Goal: Task Accomplishment & Management: Use online tool/utility

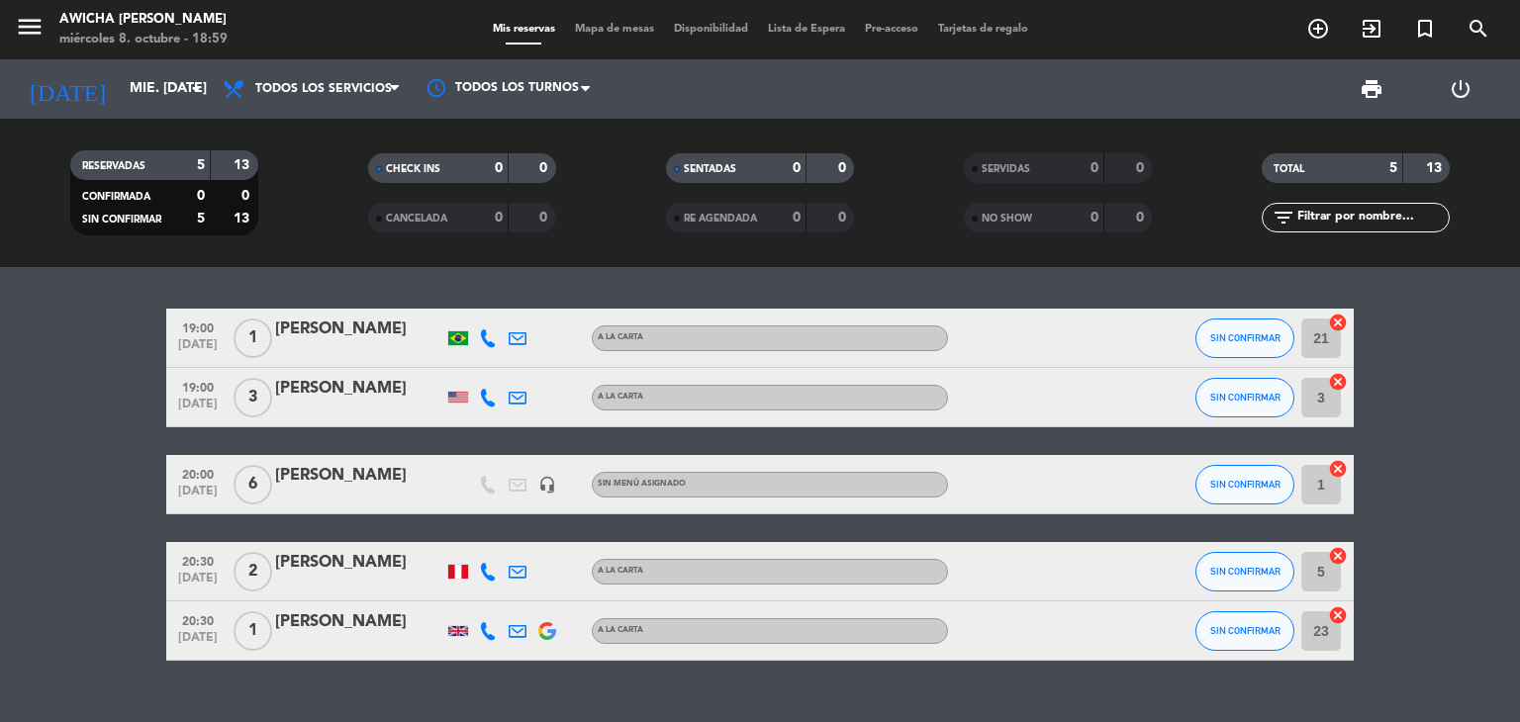
click at [1334, 322] on icon "cancel" at bounding box center [1338, 323] width 20 height 20
click at [1334, 375] on icon "cancel" at bounding box center [1338, 382] width 20 height 20
click at [1337, 465] on icon "cancel" at bounding box center [1338, 469] width 20 height 20
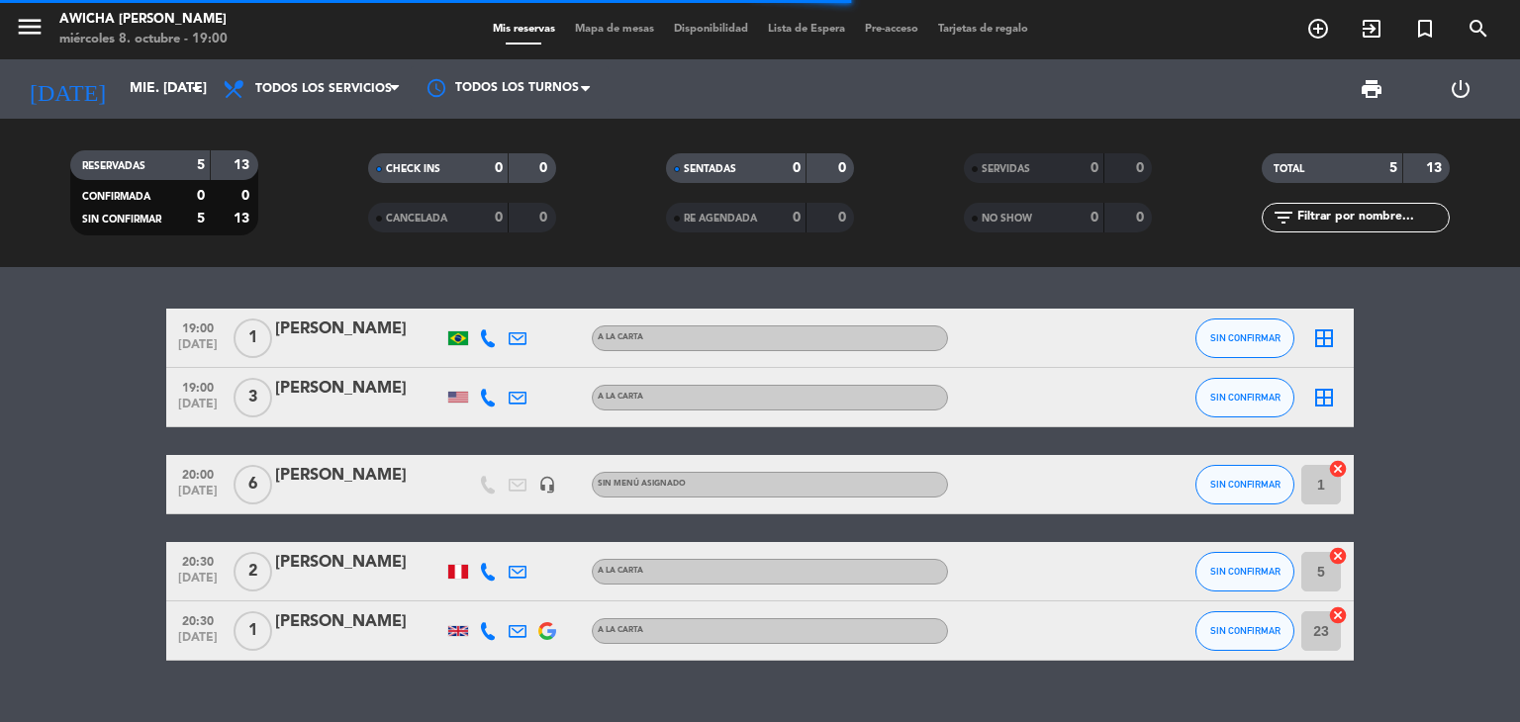
click at [1341, 558] on icon "cancel" at bounding box center [1338, 556] width 20 height 20
click at [1344, 614] on icon "cancel" at bounding box center [1338, 616] width 20 height 20
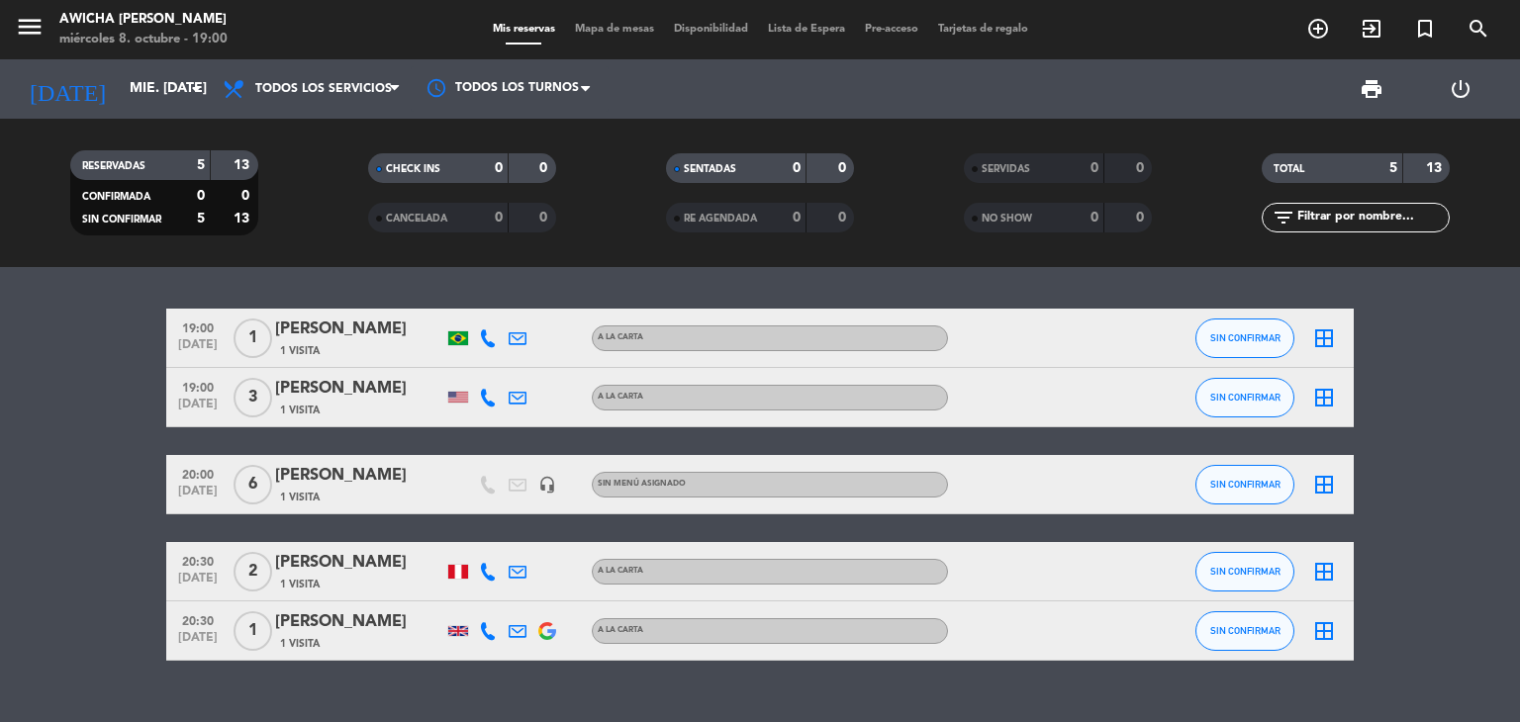
click at [1325, 389] on icon "border_all" at bounding box center [1324, 398] width 24 height 24
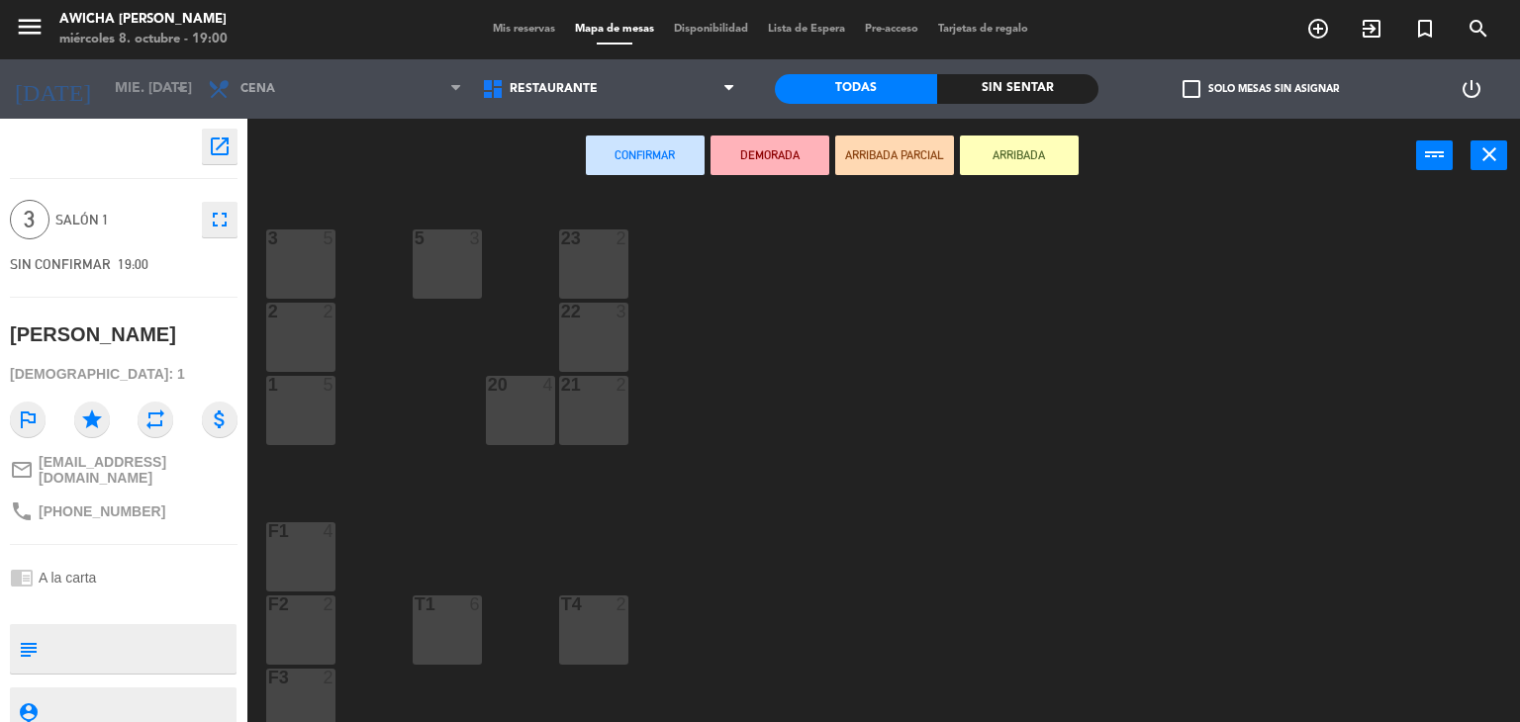
click at [330, 397] on div "1 5" at bounding box center [300, 410] width 69 height 69
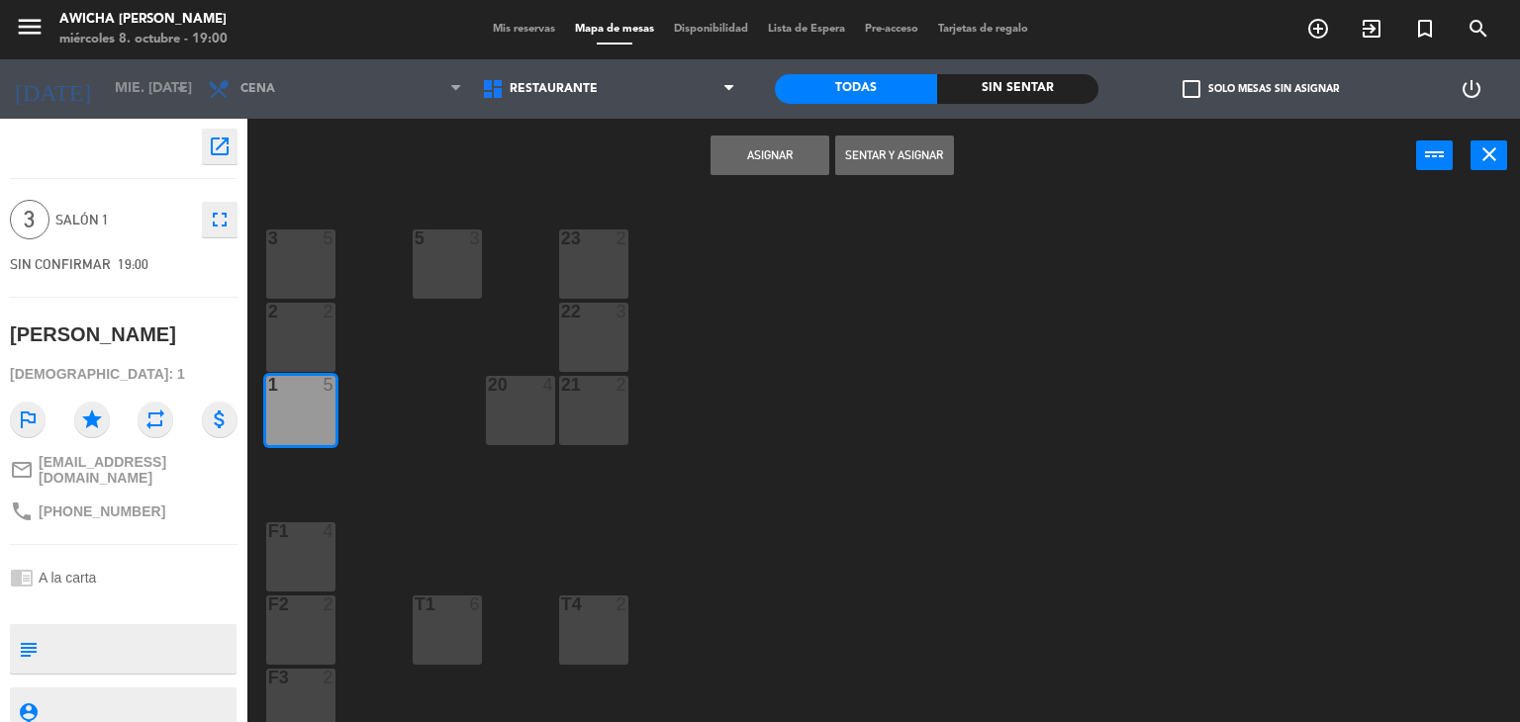
click at [869, 155] on button "Sentar y Asignar" at bounding box center [894, 156] width 119 height 40
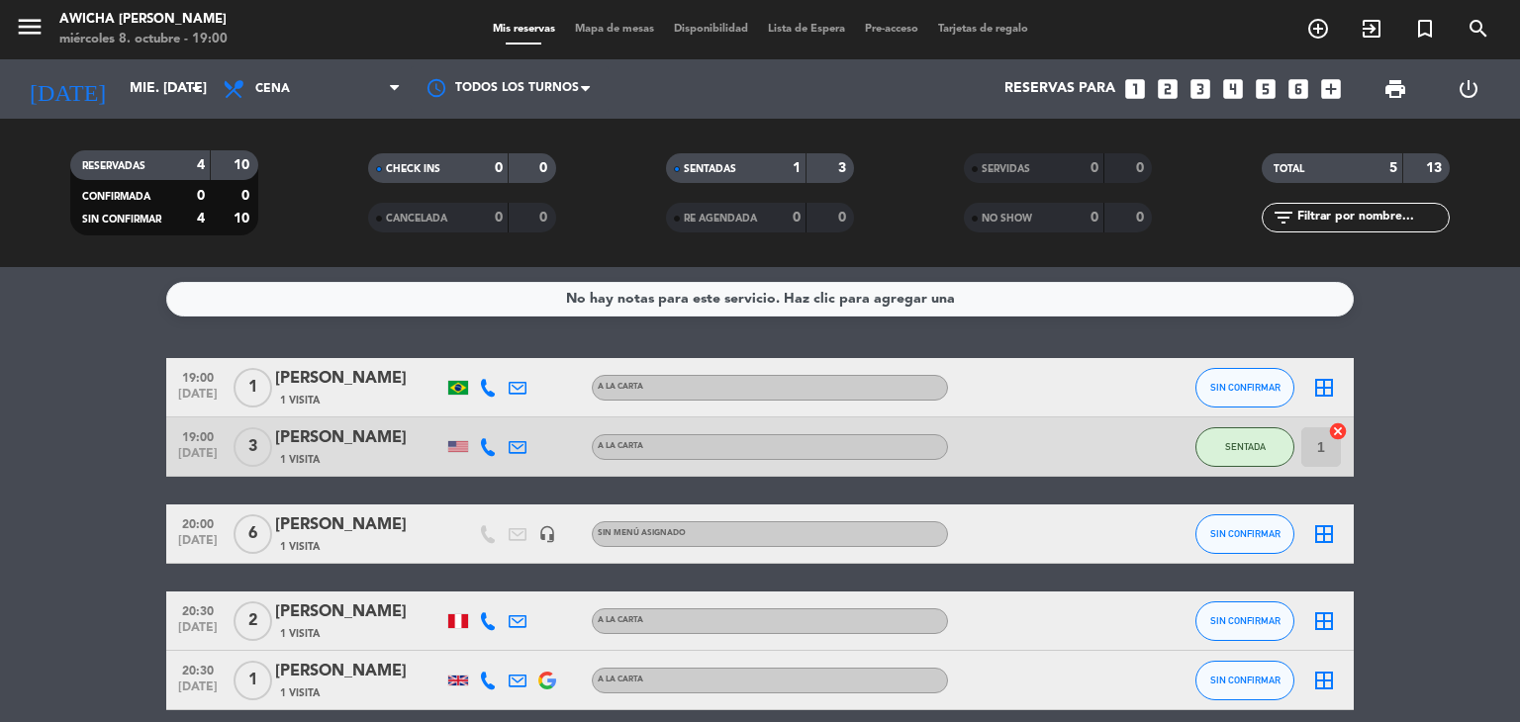
click at [1327, 384] on icon "border_all" at bounding box center [1324, 388] width 24 height 24
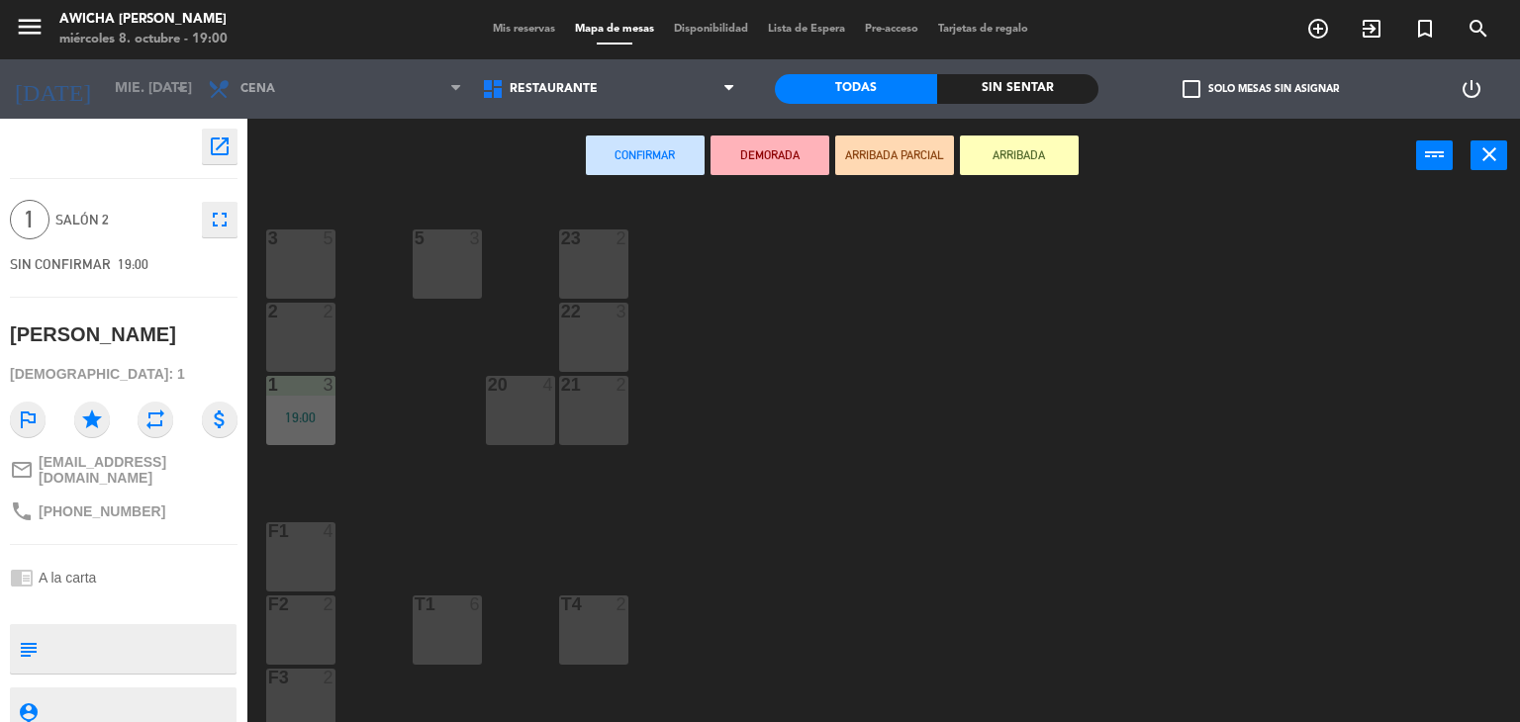
click at [328, 318] on div "2" at bounding box center [330, 312] width 12 height 18
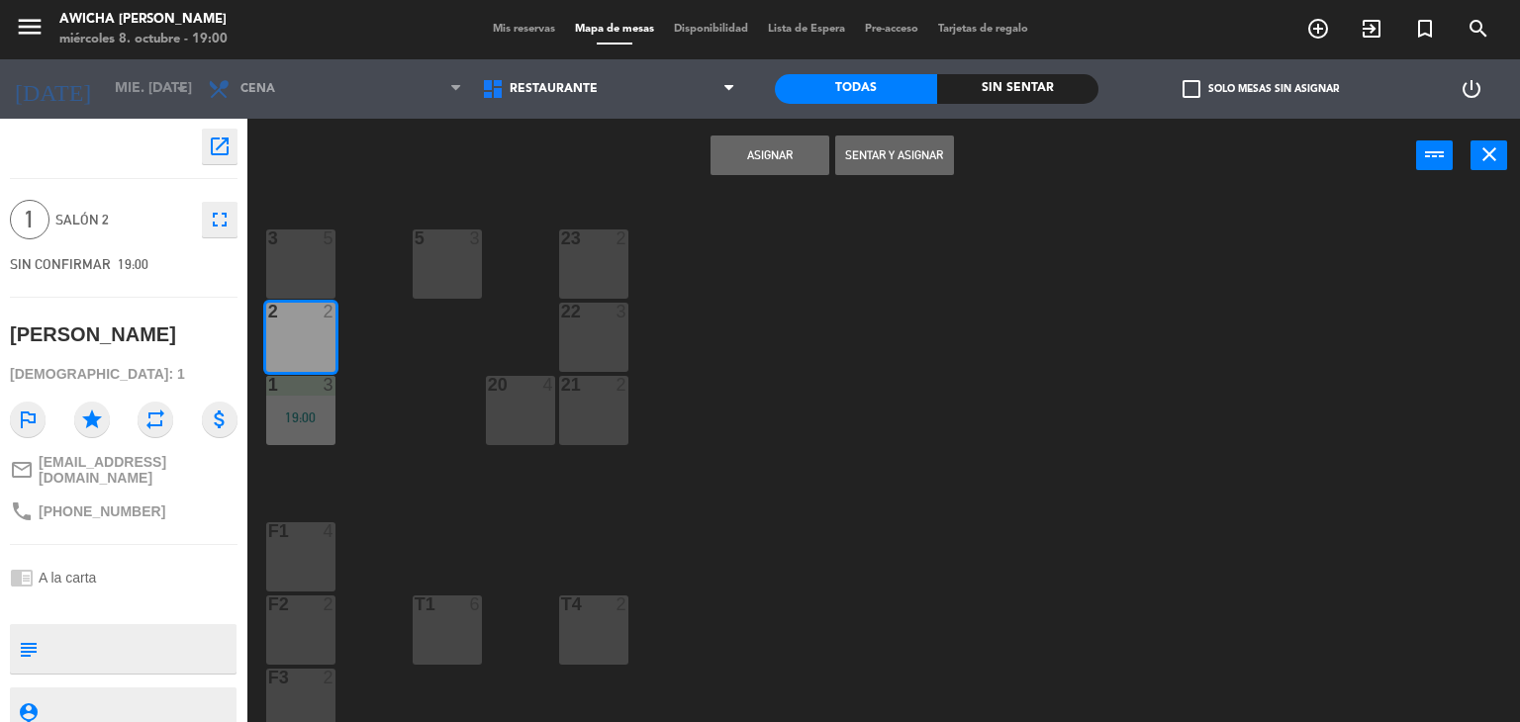
click at [732, 151] on button "Asignar" at bounding box center [769, 156] width 119 height 40
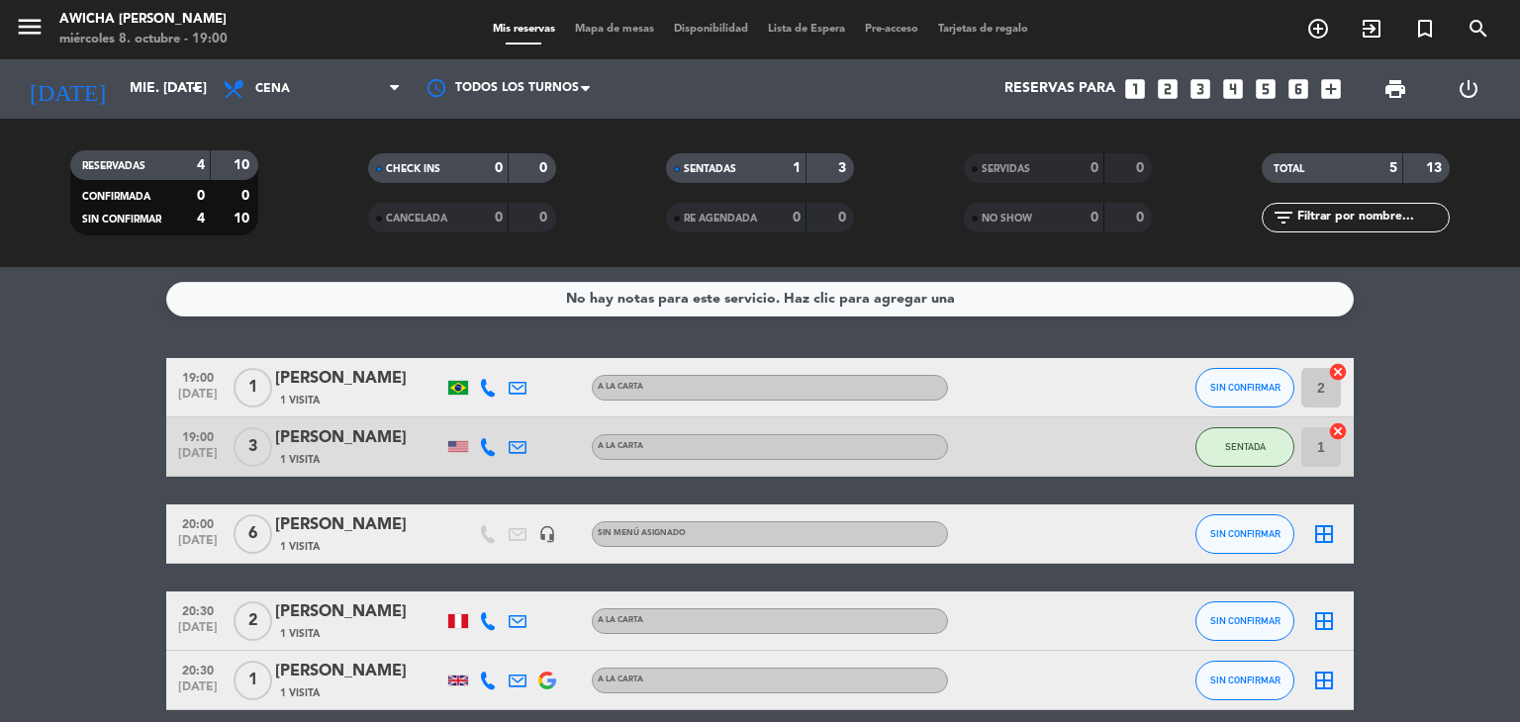
click at [1344, 370] on icon "cancel" at bounding box center [1338, 372] width 20 height 20
click at [1315, 385] on icon "border_all" at bounding box center [1324, 388] width 24 height 24
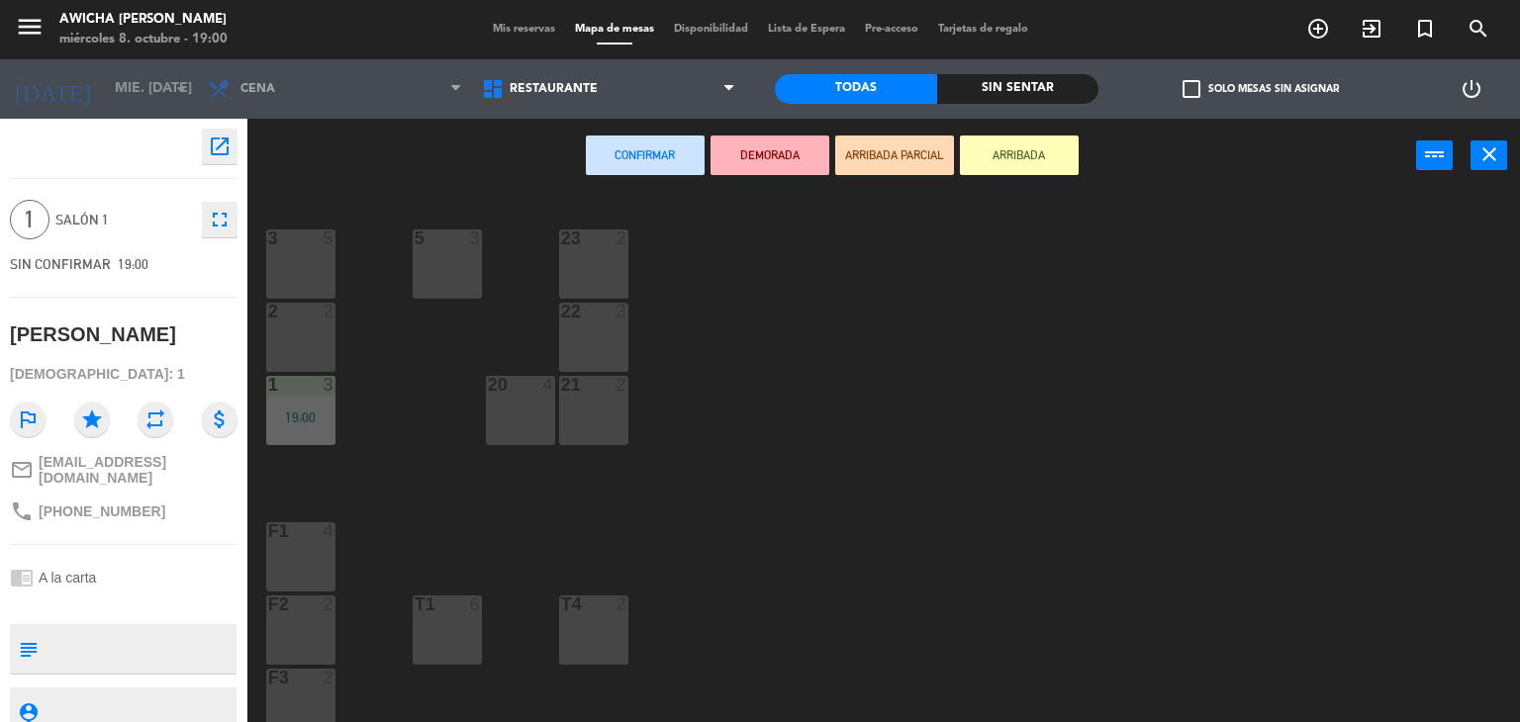
click at [444, 254] on div "5 3" at bounding box center [447, 264] width 69 height 69
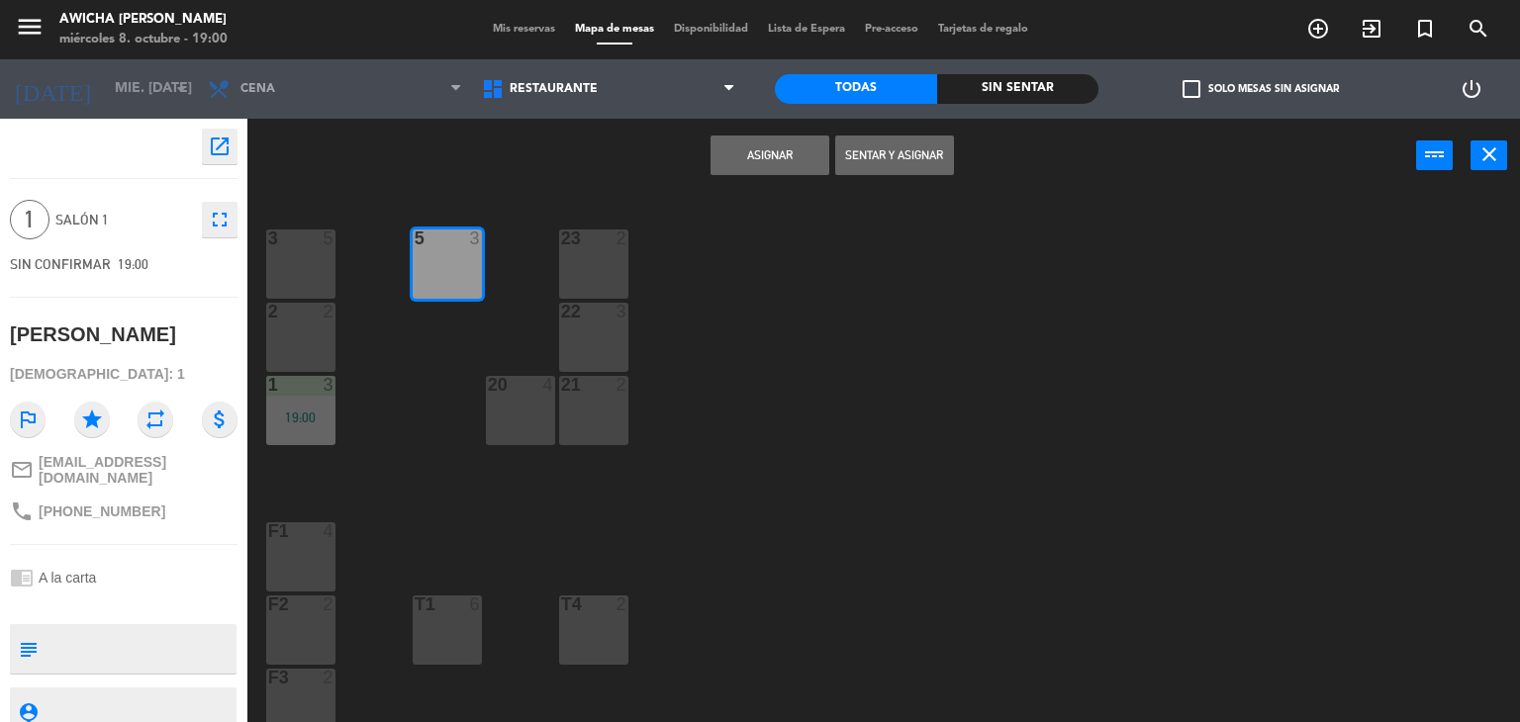
click at [908, 158] on button "Sentar y Asignar" at bounding box center [894, 156] width 119 height 40
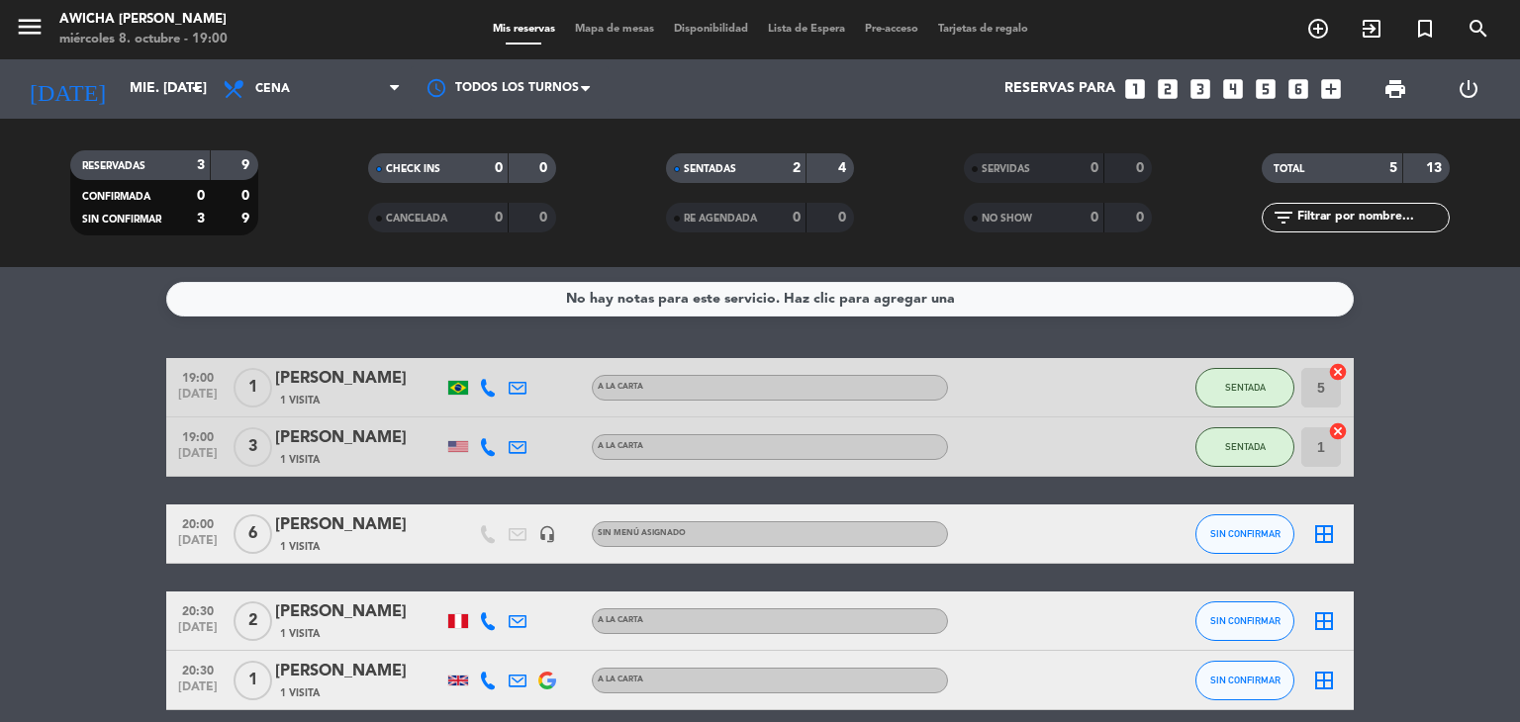
scroll to position [87, 0]
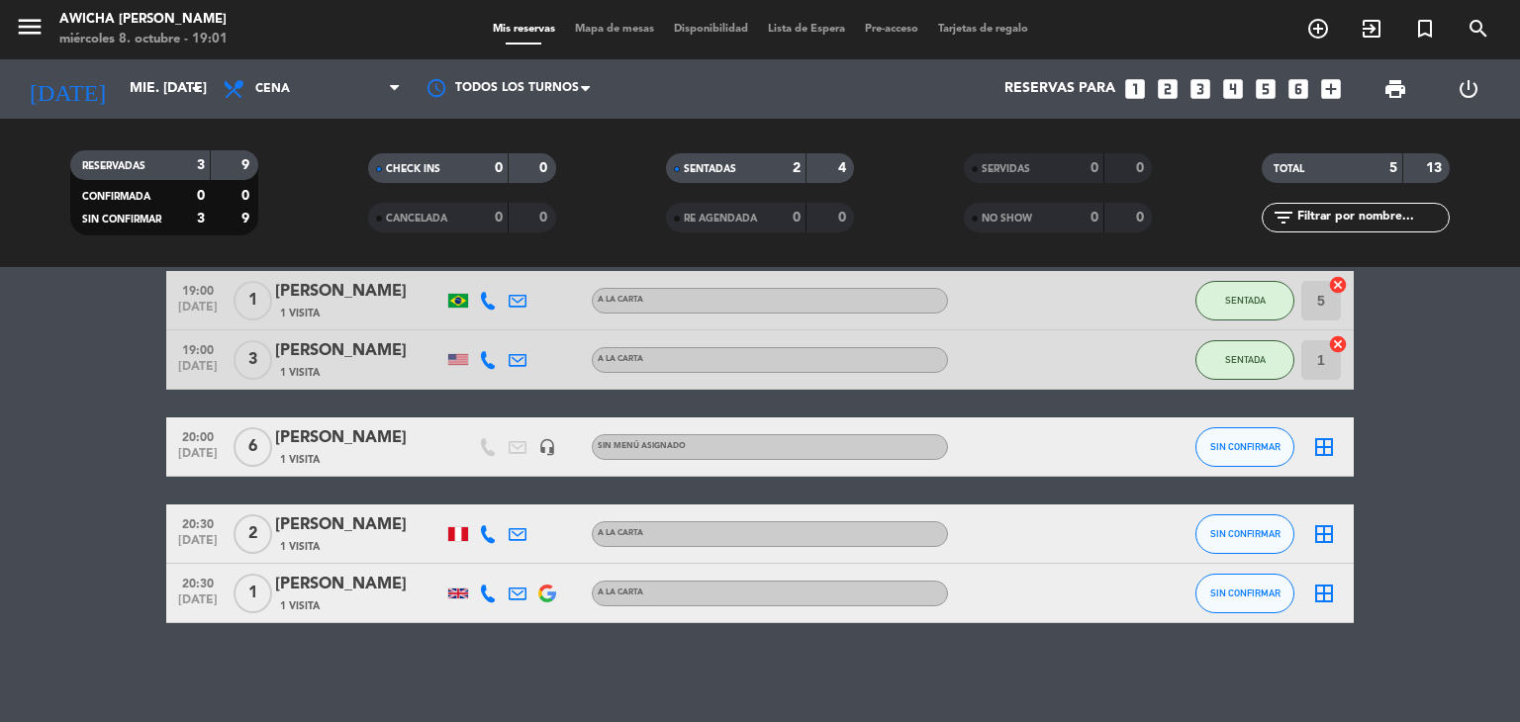
click at [1326, 435] on icon "border_all" at bounding box center [1324, 447] width 24 height 24
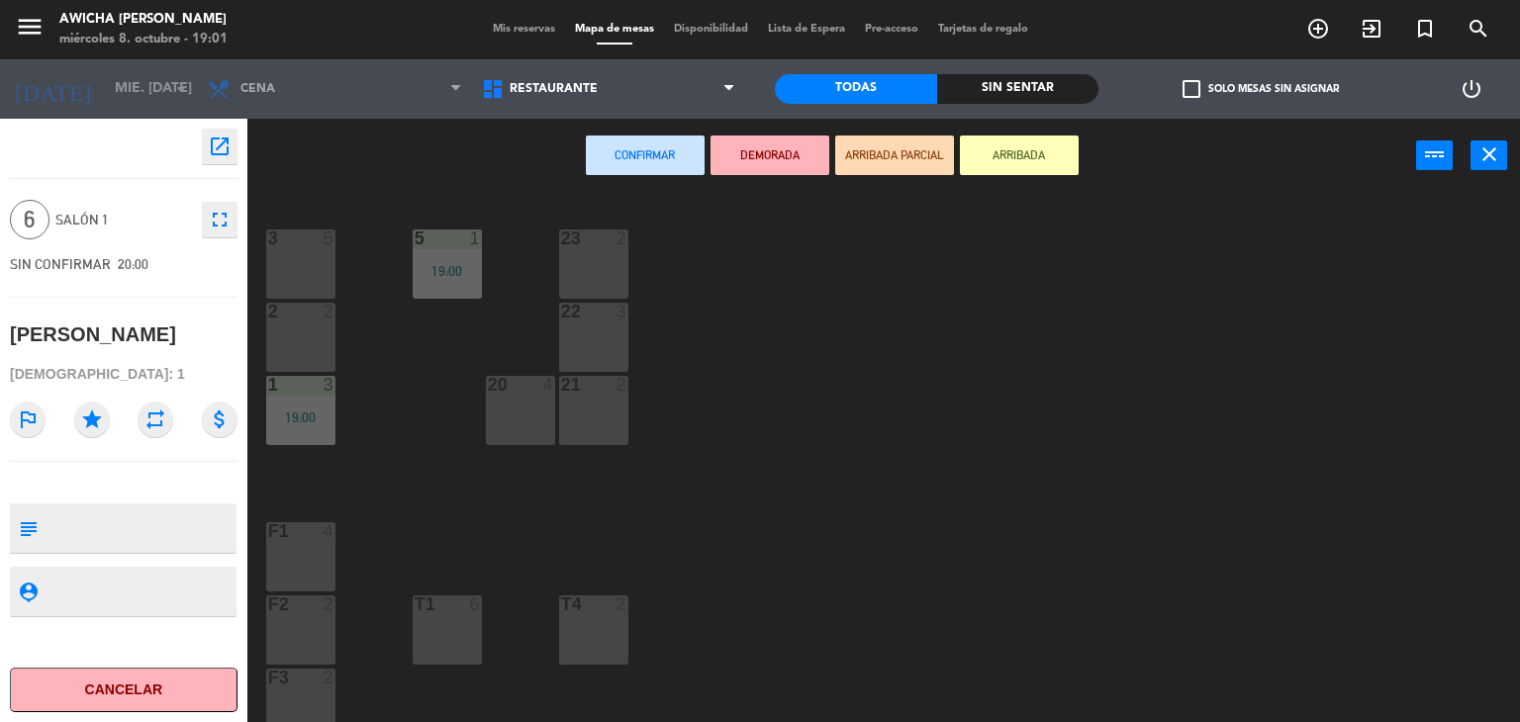
drag, startPoint x: 297, startPoint y: 325, endPoint x: 294, endPoint y: 290, distance: 34.8
click at [300, 318] on div "2 2" at bounding box center [300, 337] width 69 height 69
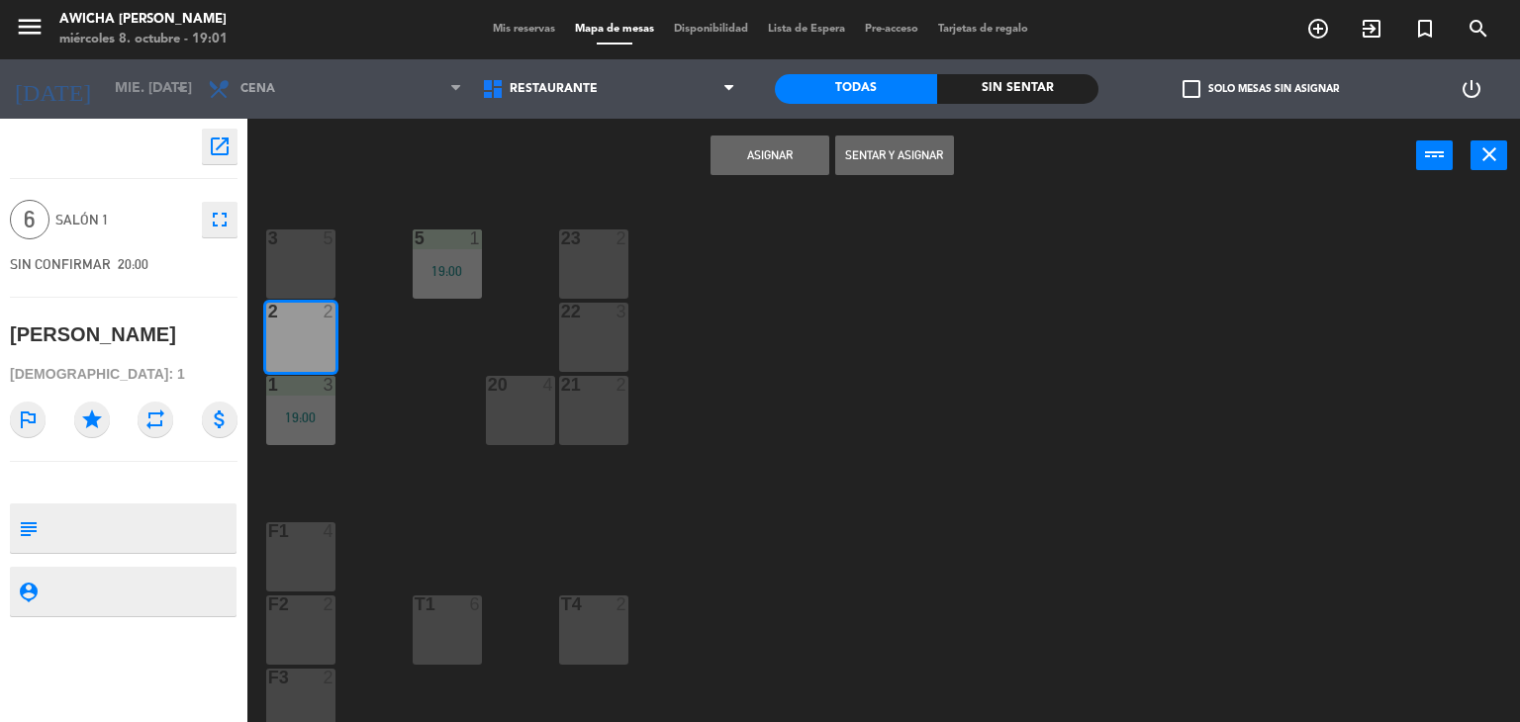
click at [292, 279] on div "3 5" at bounding box center [300, 264] width 69 height 69
click at [748, 148] on button "Asignar" at bounding box center [769, 156] width 119 height 40
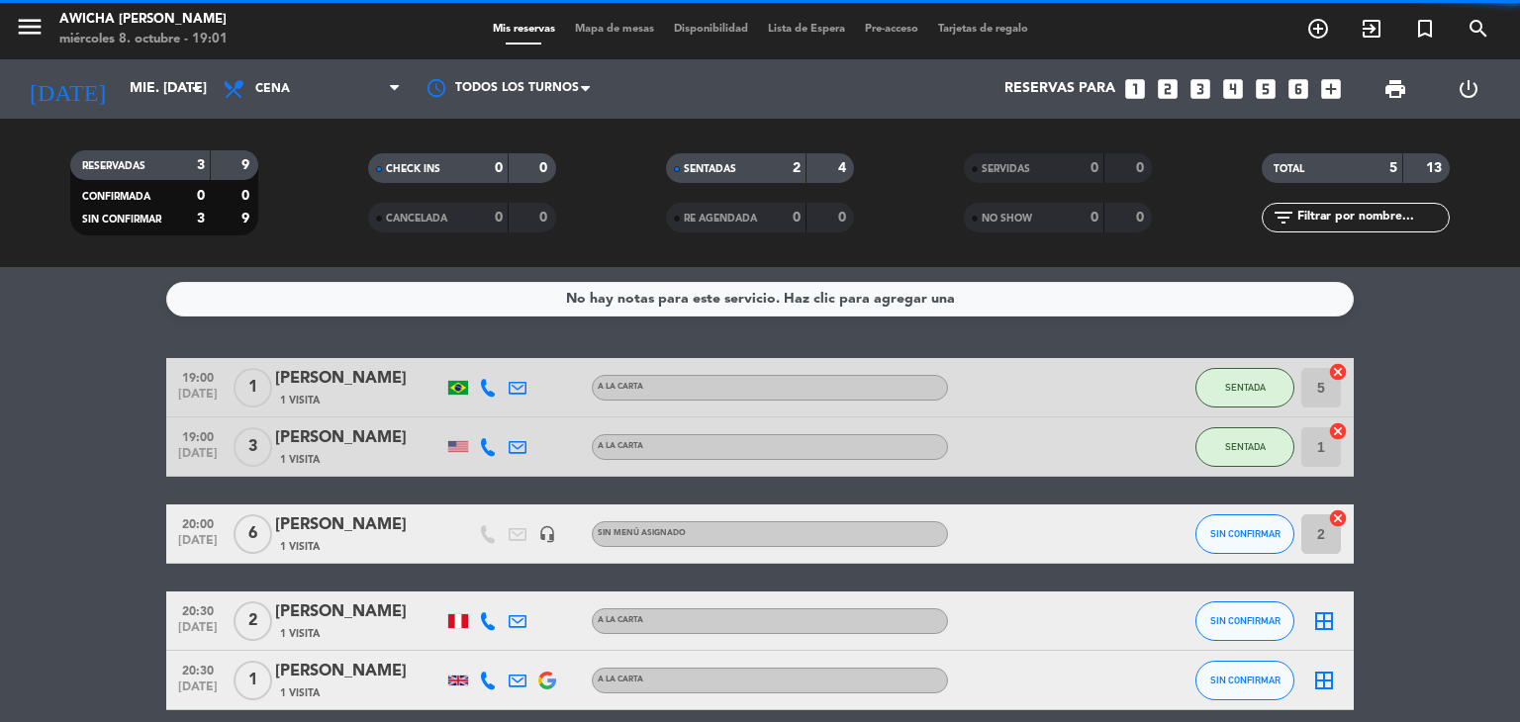
scroll to position [87, 0]
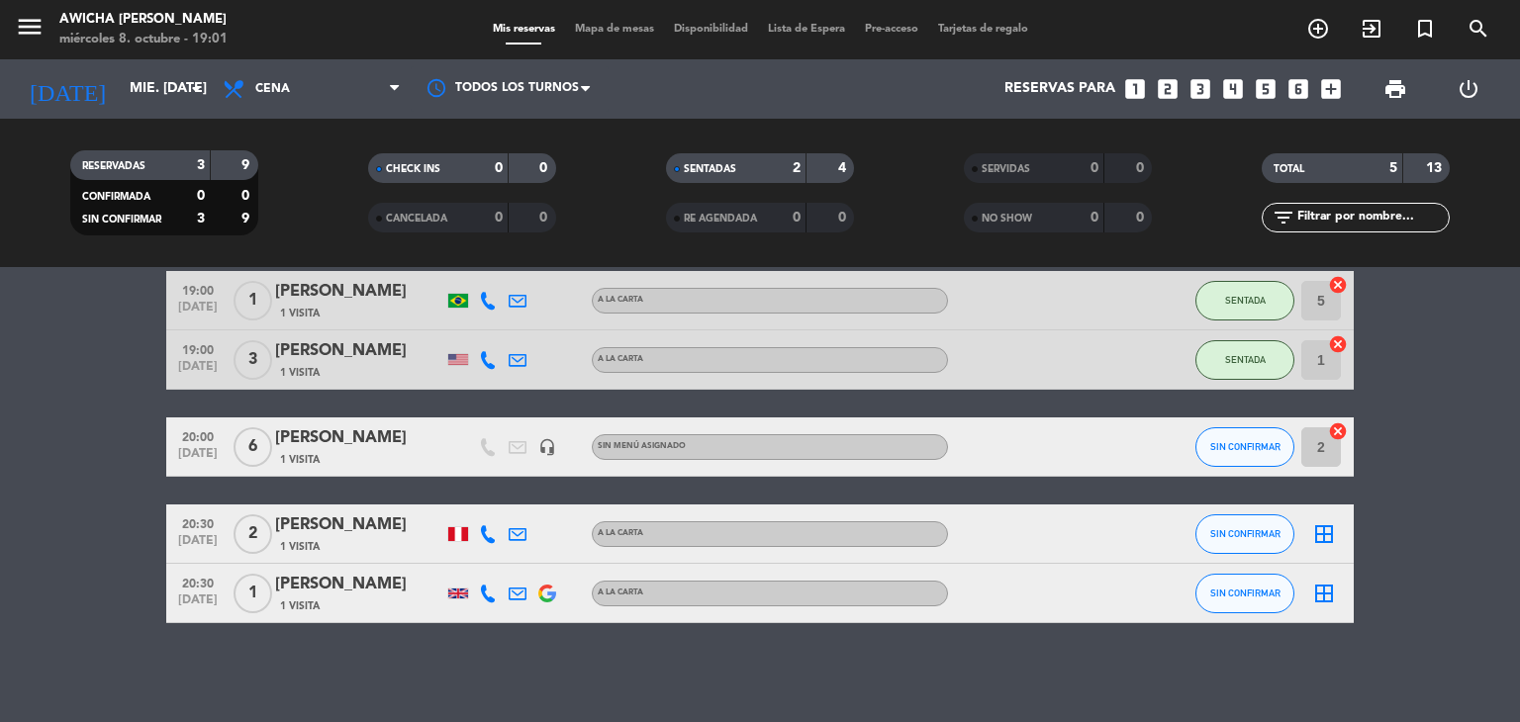
click at [1329, 431] on icon "cancel" at bounding box center [1338, 432] width 20 height 20
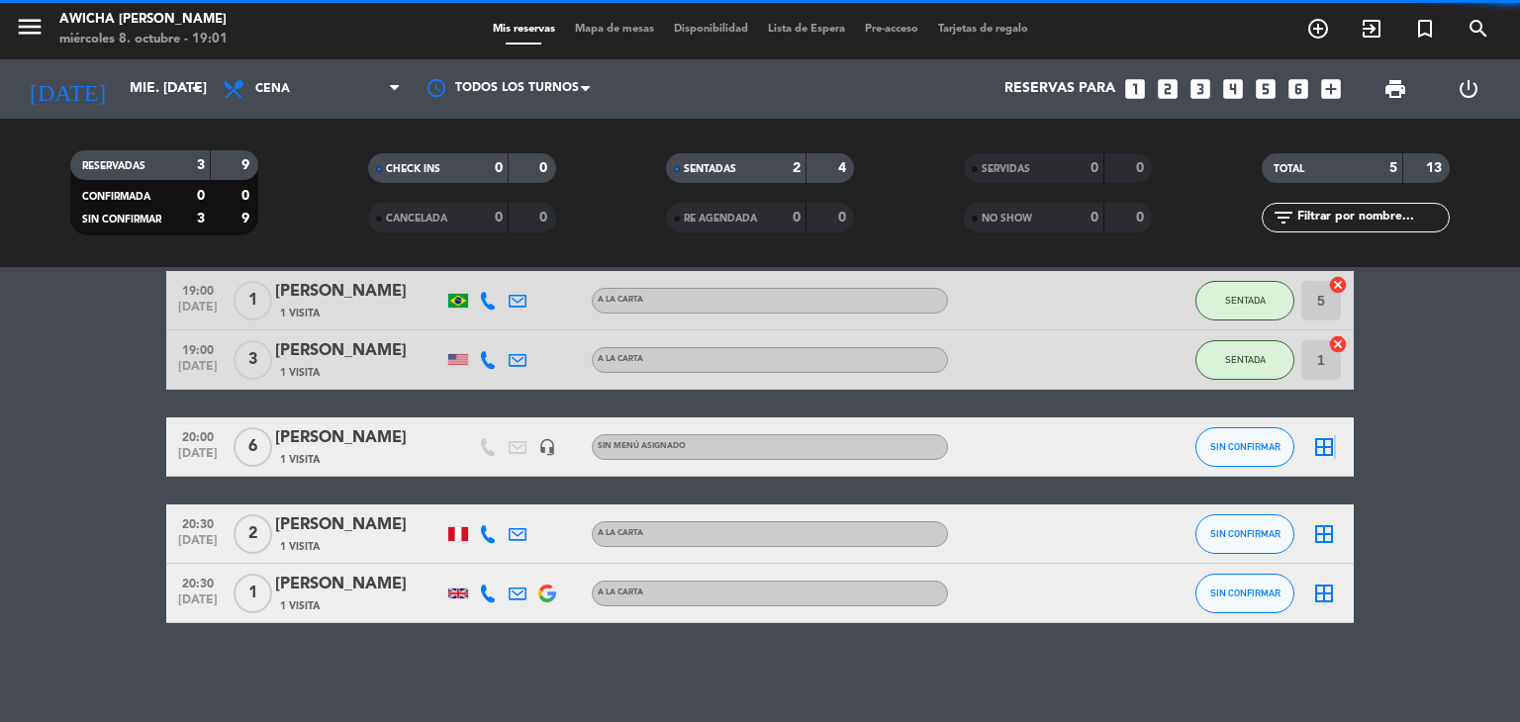
click at [1333, 441] on icon "border_all" at bounding box center [1324, 447] width 24 height 24
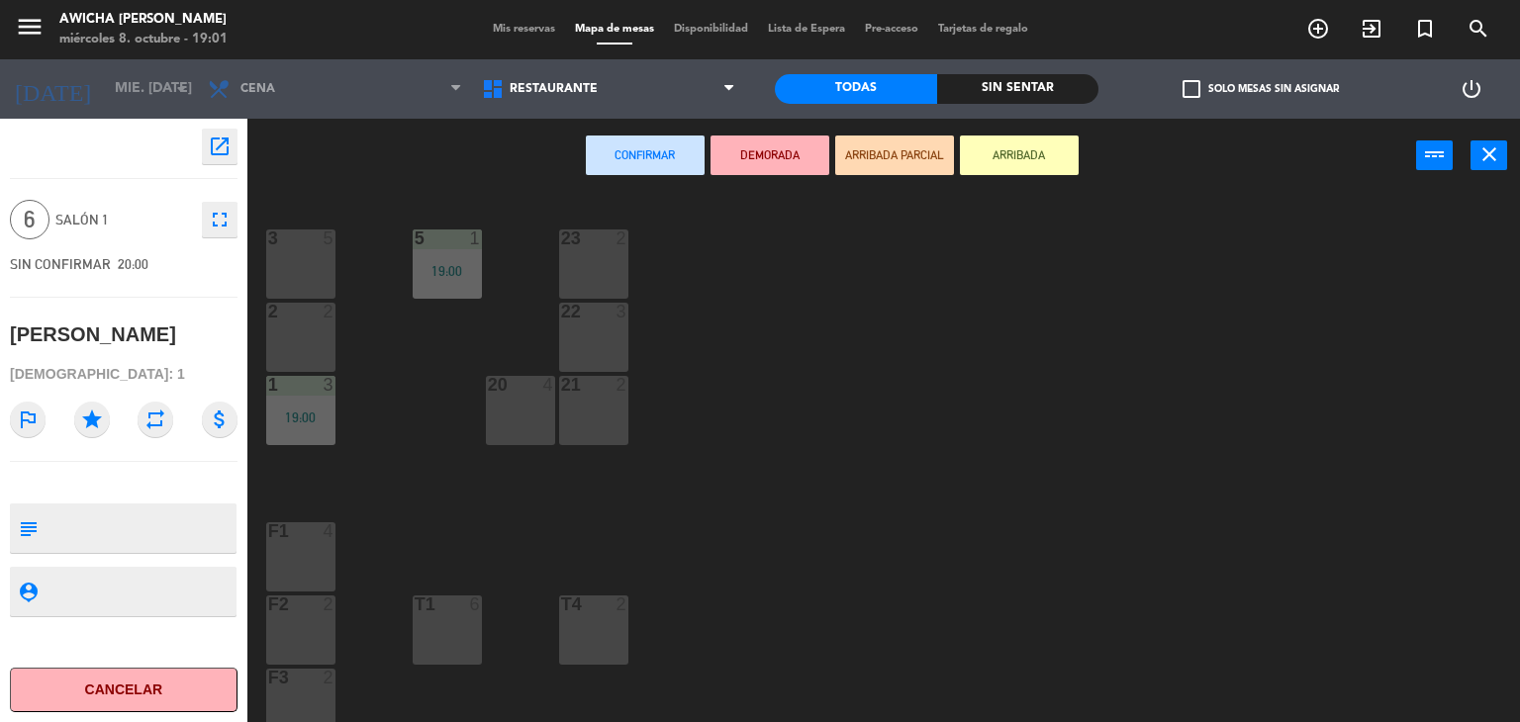
click at [337, 266] on div "3 5 5 1 19:00 23 2 2 2 22 3 1 3 19:00 20 4 21 2 F1 4 T1 6 T4 2 F2 2 F3 2 F4 2" at bounding box center [891, 458] width 1258 height 529
click at [315, 270] on div "3 5" at bounding box center [300, 264] width 69 height 69
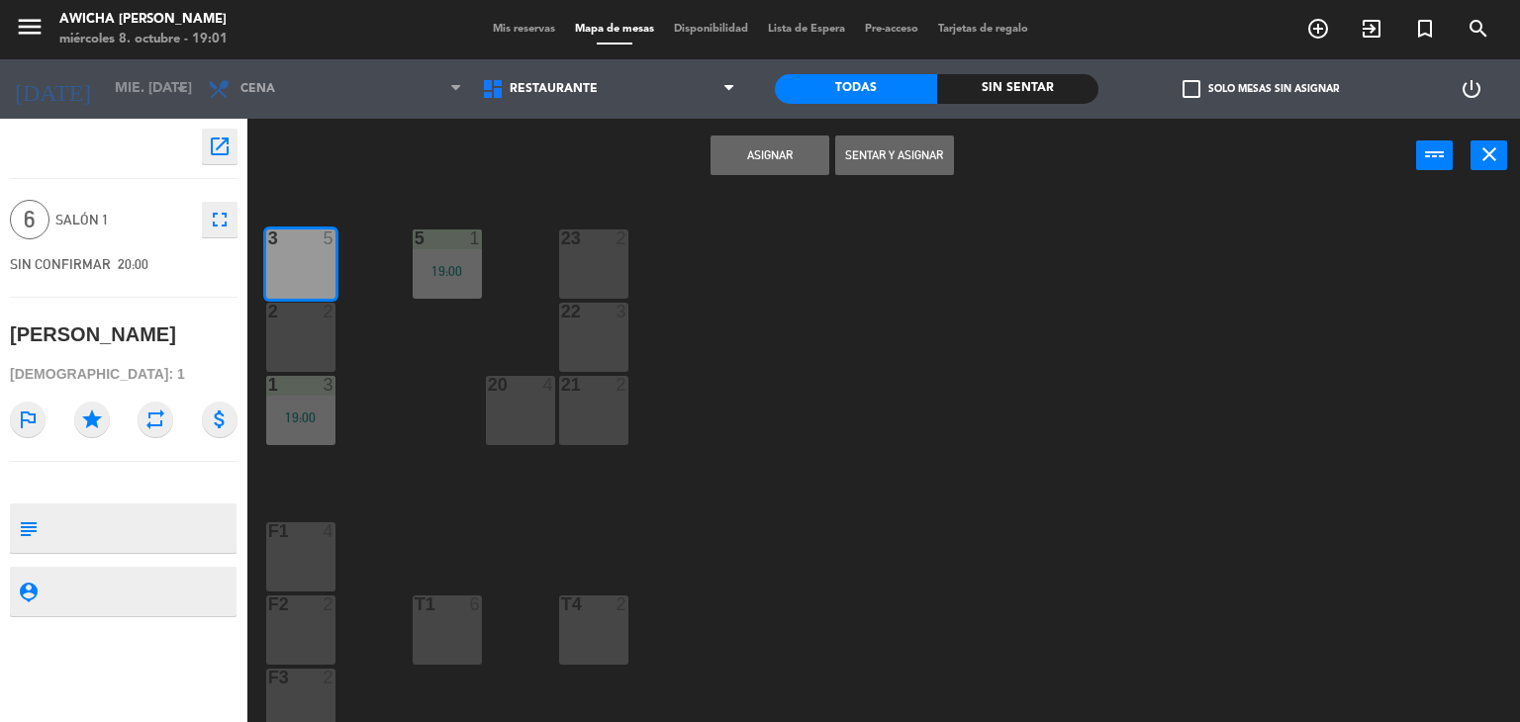
click at [776, 159] on button "Asignar" at bounding box center [769, 156] width 119 height 40
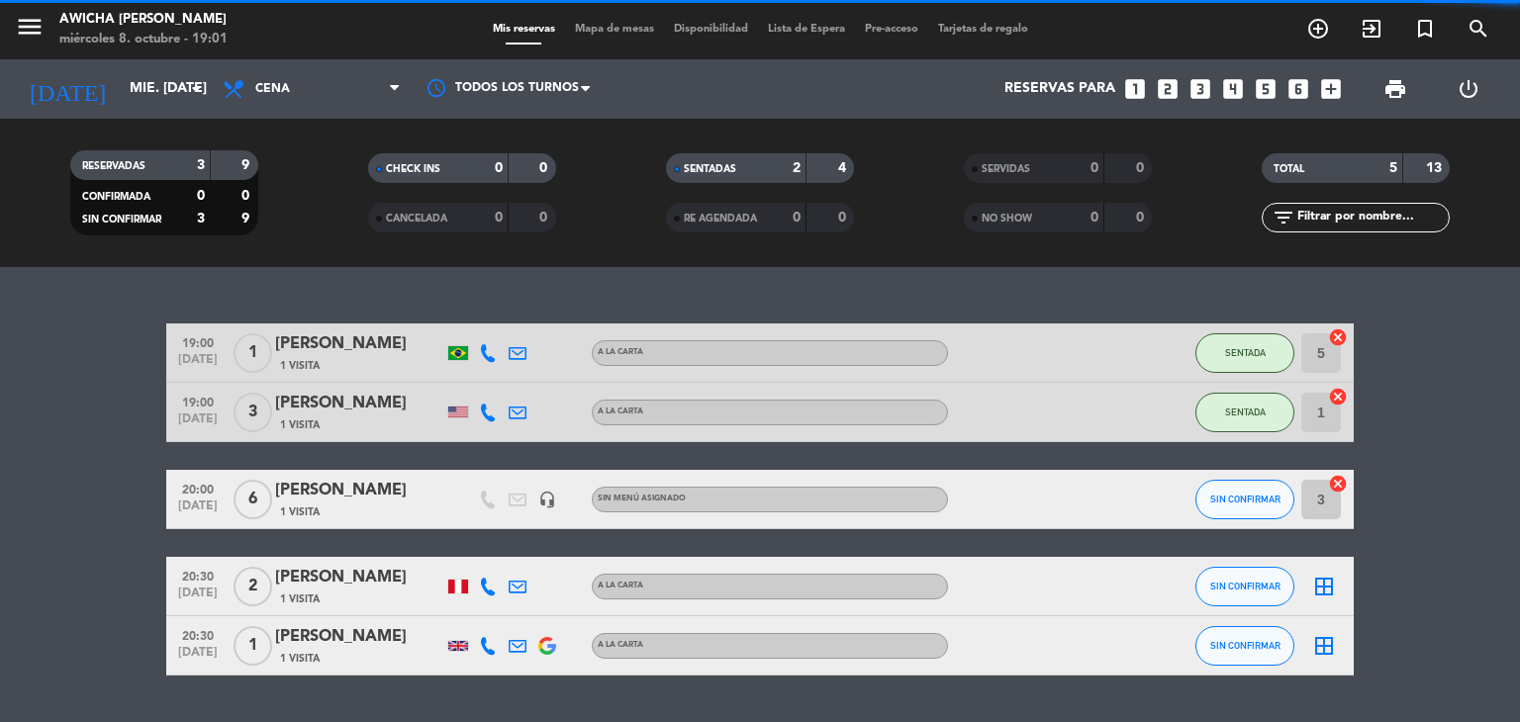
scroll to position [87, 0]
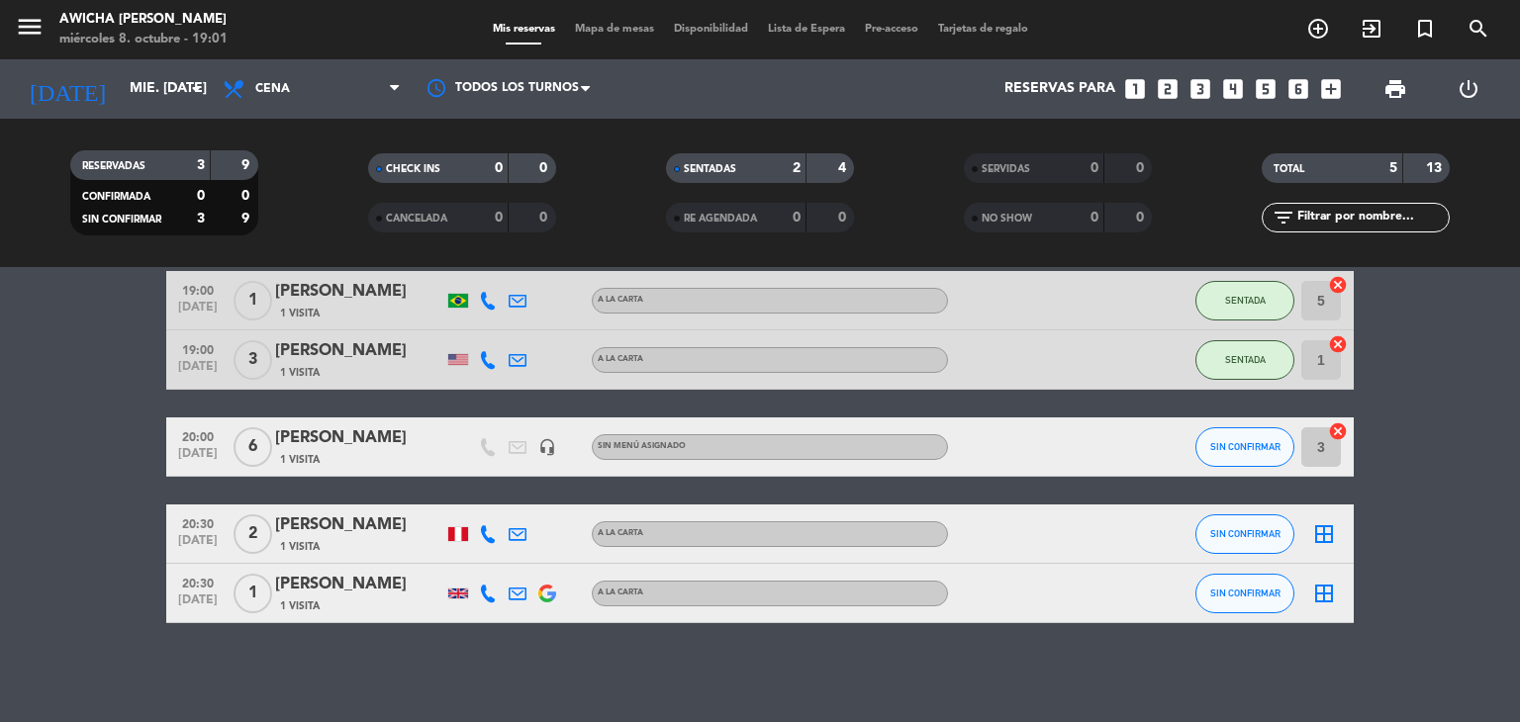
click at [1327, 534] on icon "border_all" at bounding box center [1324, 534] width 24 height 24
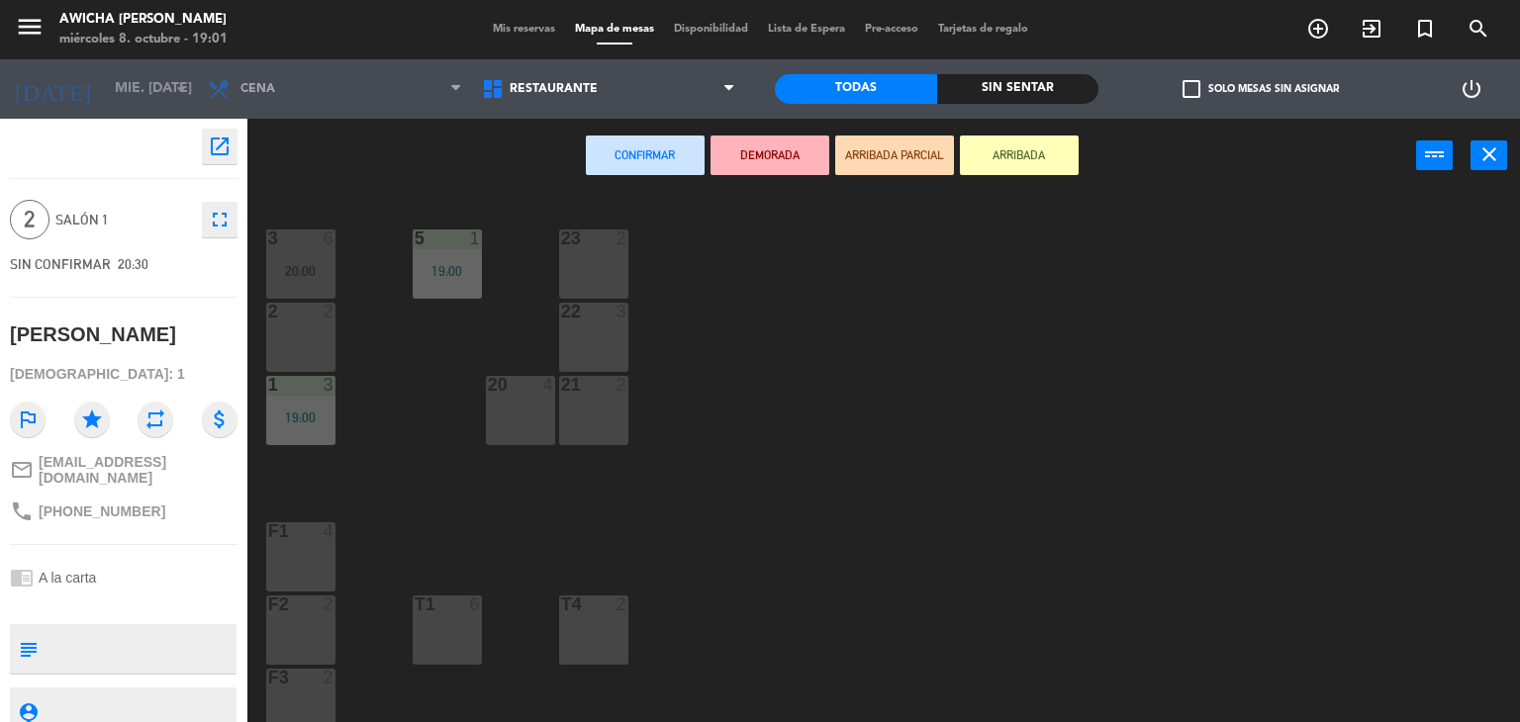
click at [577, 399] on div "21 2" at bounding box center [593, 410] width 69 height 69
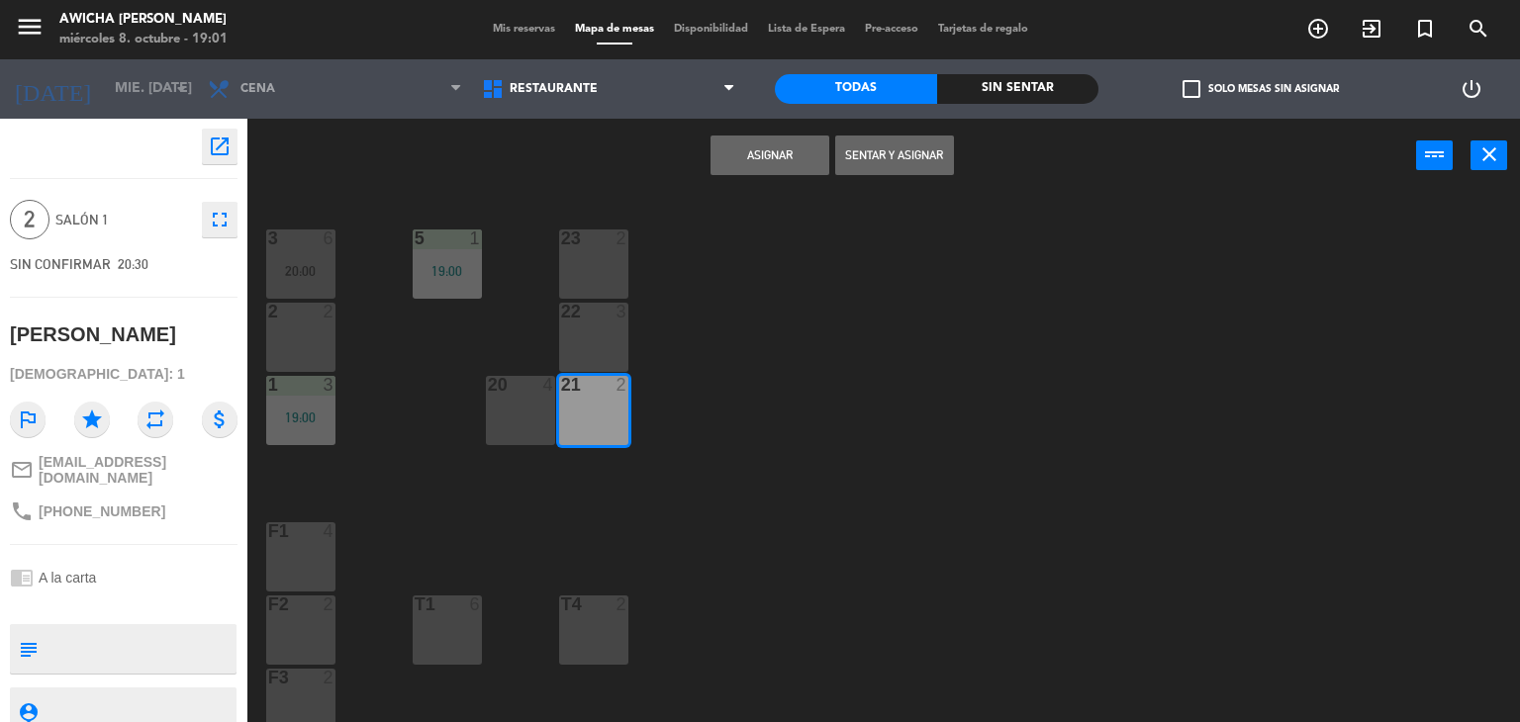
click at [755, 163] on button "Asignar" at bounding box center [769, 156] width 119 height 40
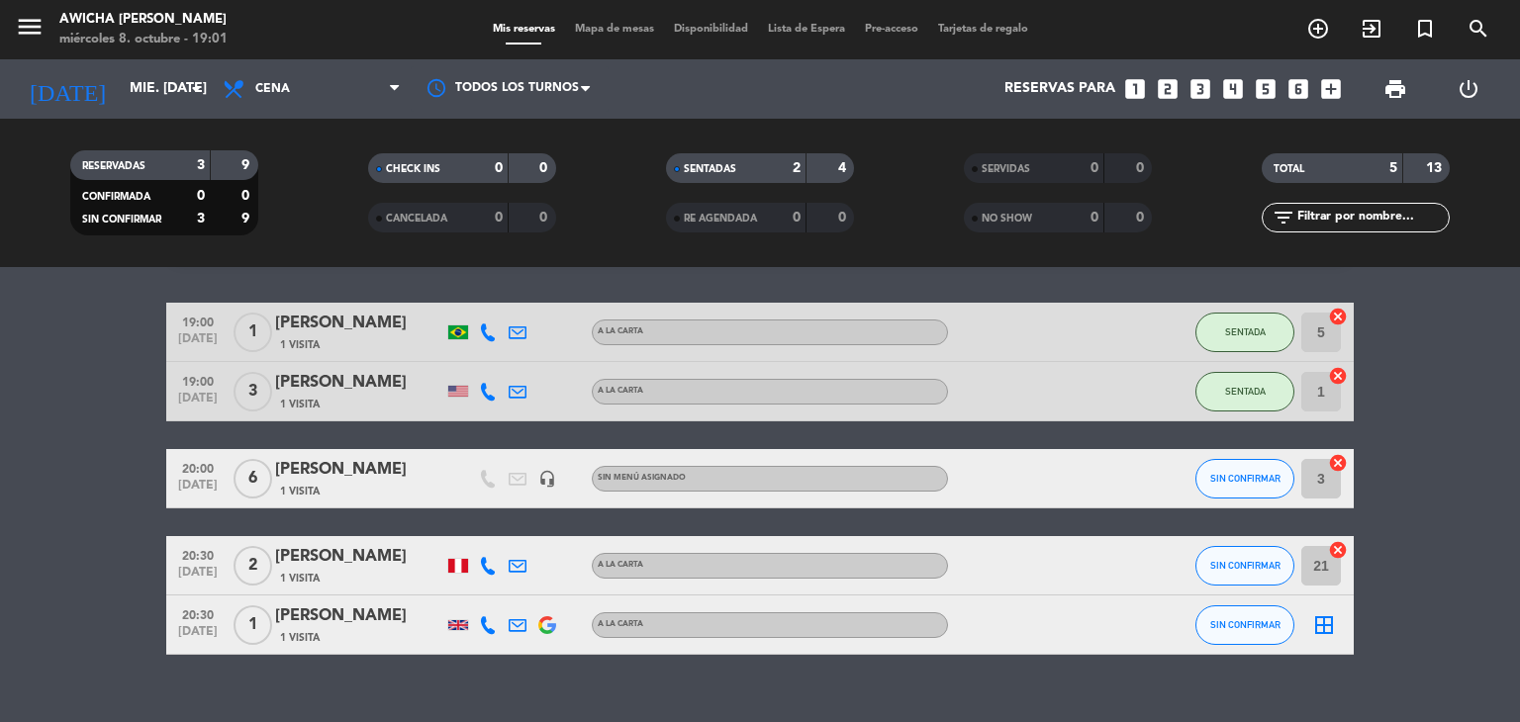
scroll to position [87, 0]
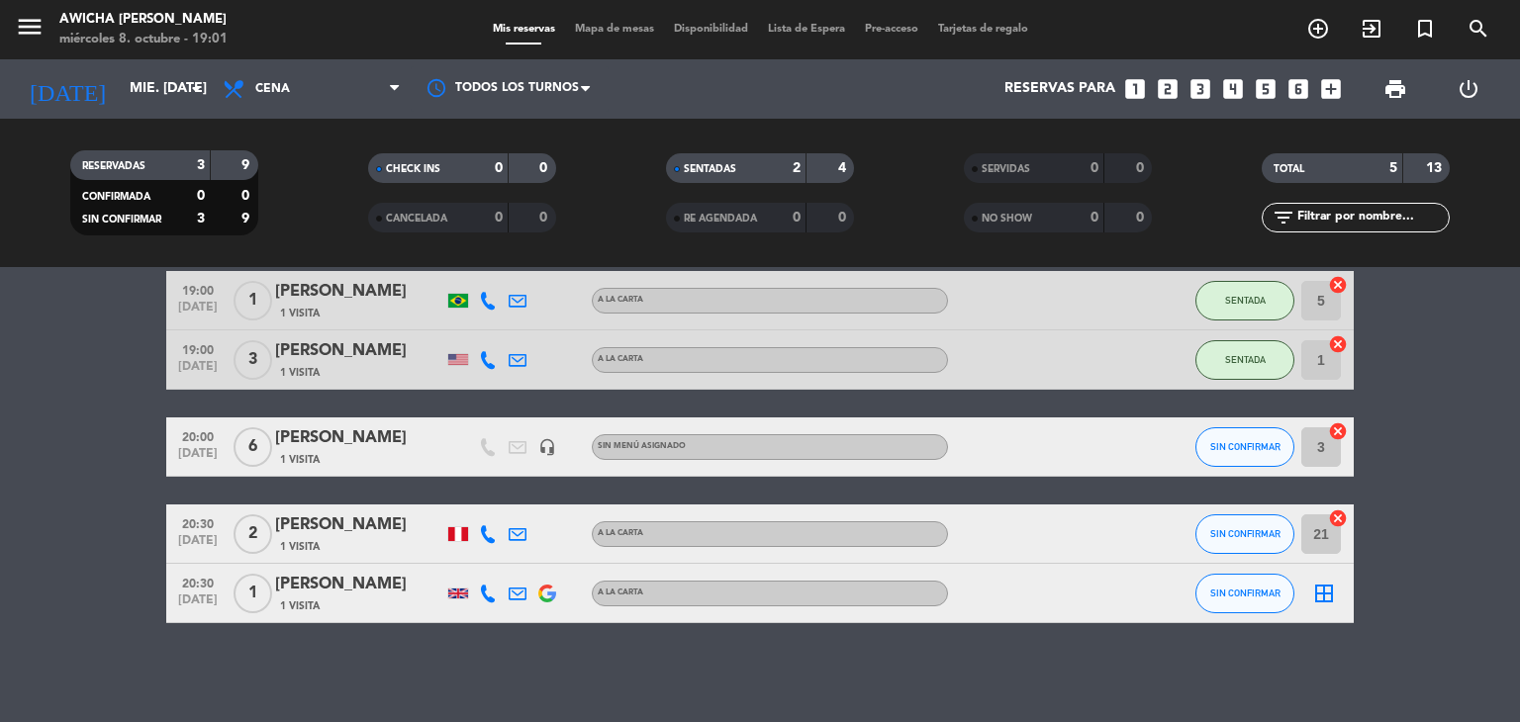
click at [1339, 591] on div "border_all" at bounding box center [1323, 593] width 59 height 58
click at [1315, 593] on icon "border_all" at bounding box center [1324, 594] width 24 height 24
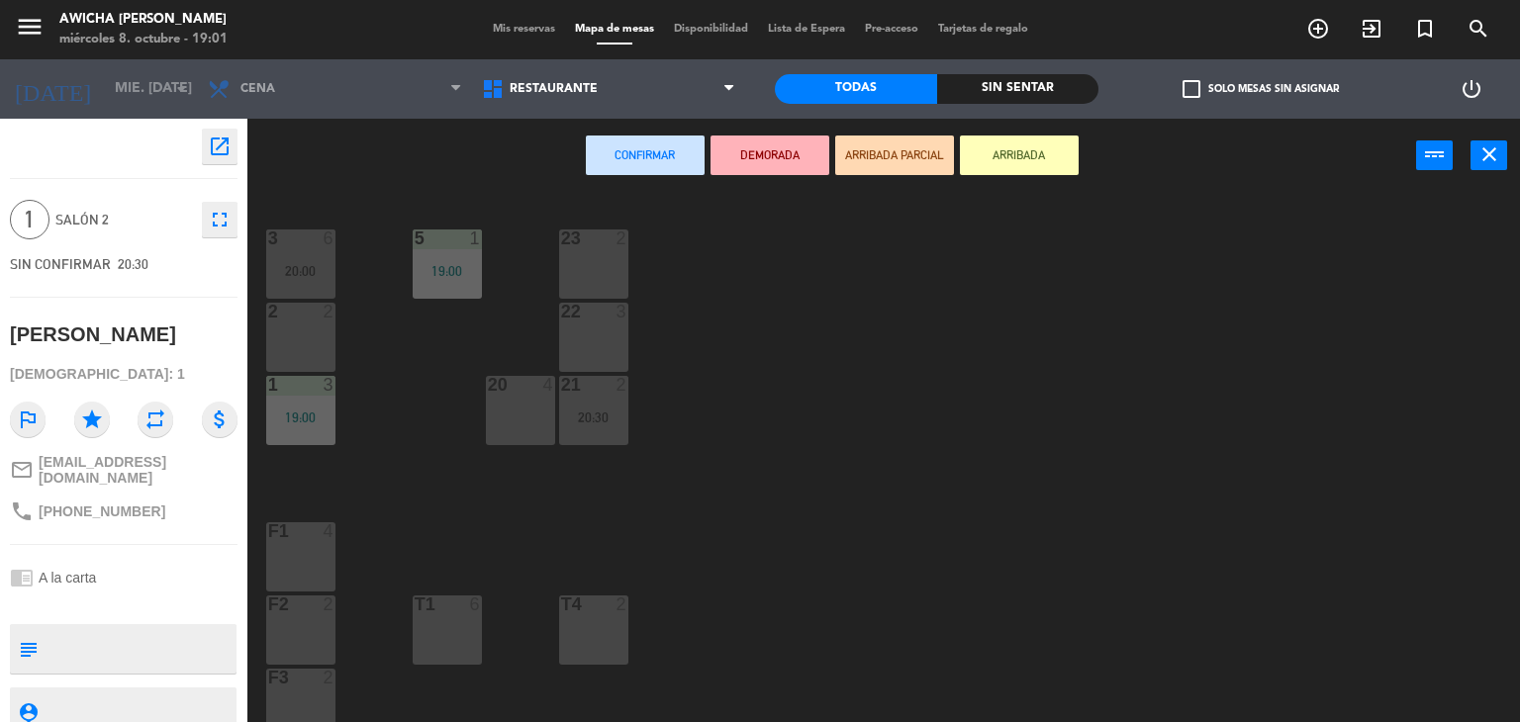
click at [572, 259] on div "23 2" at bounding box center [593, 264] width 69 height 69
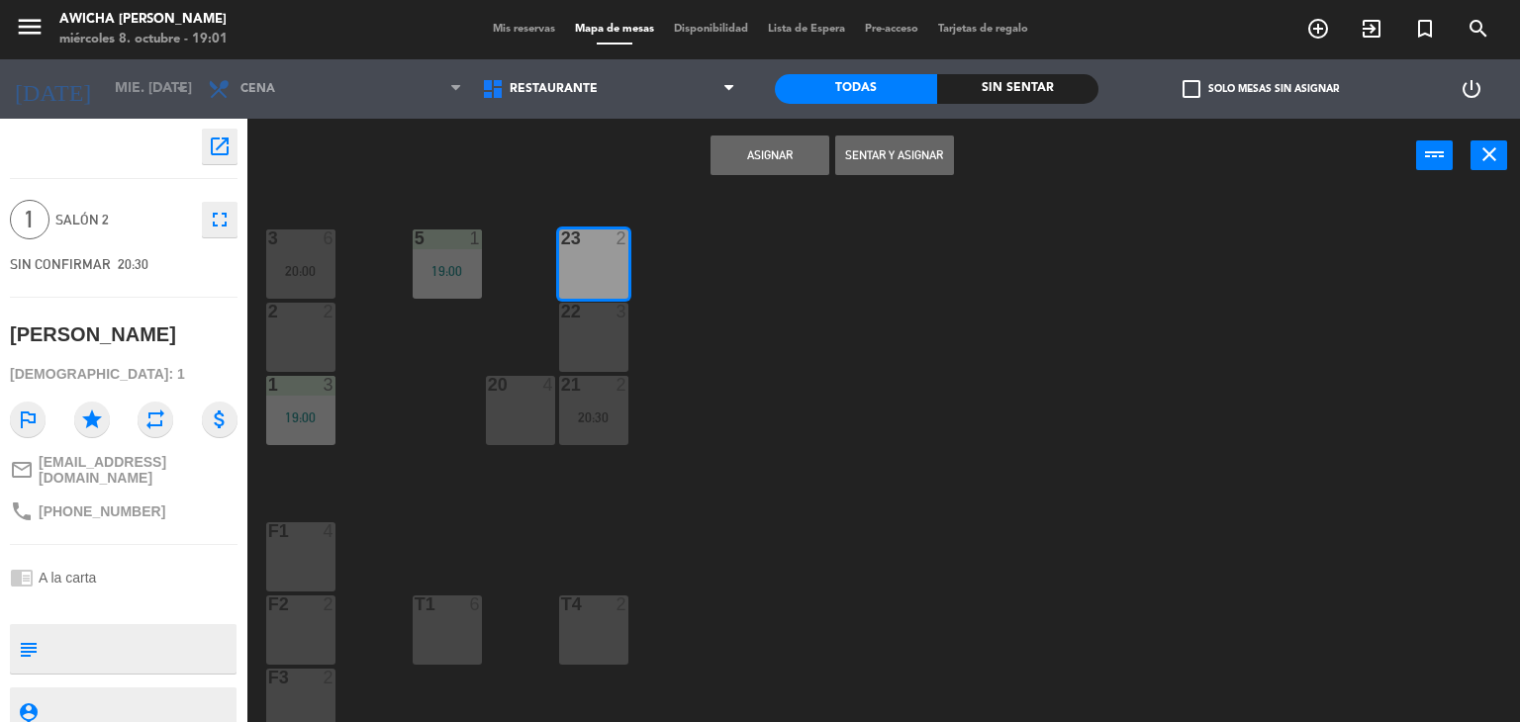
click at [749, 155] on button "Asignar" at bounding box center [769, 156] width 119 height 40
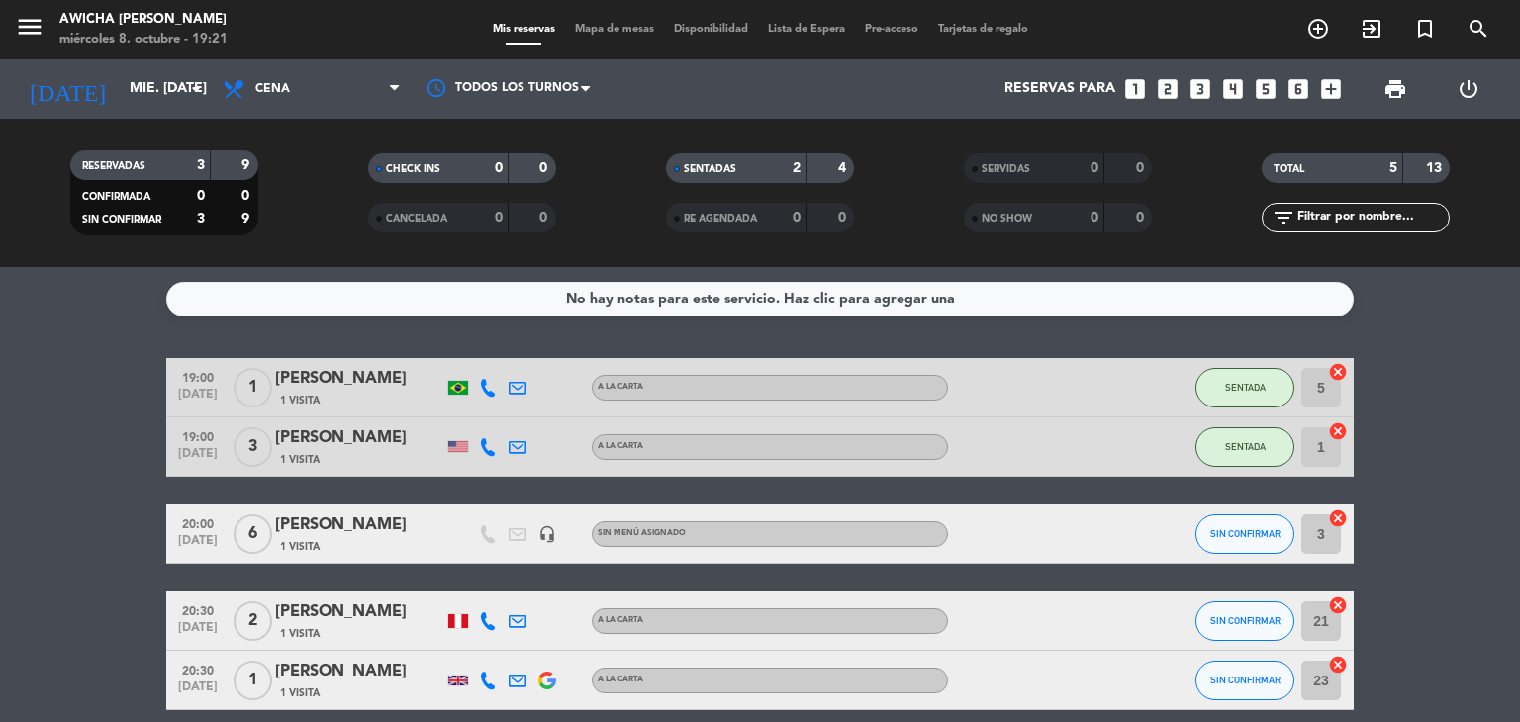
scroll to position [87, 0]
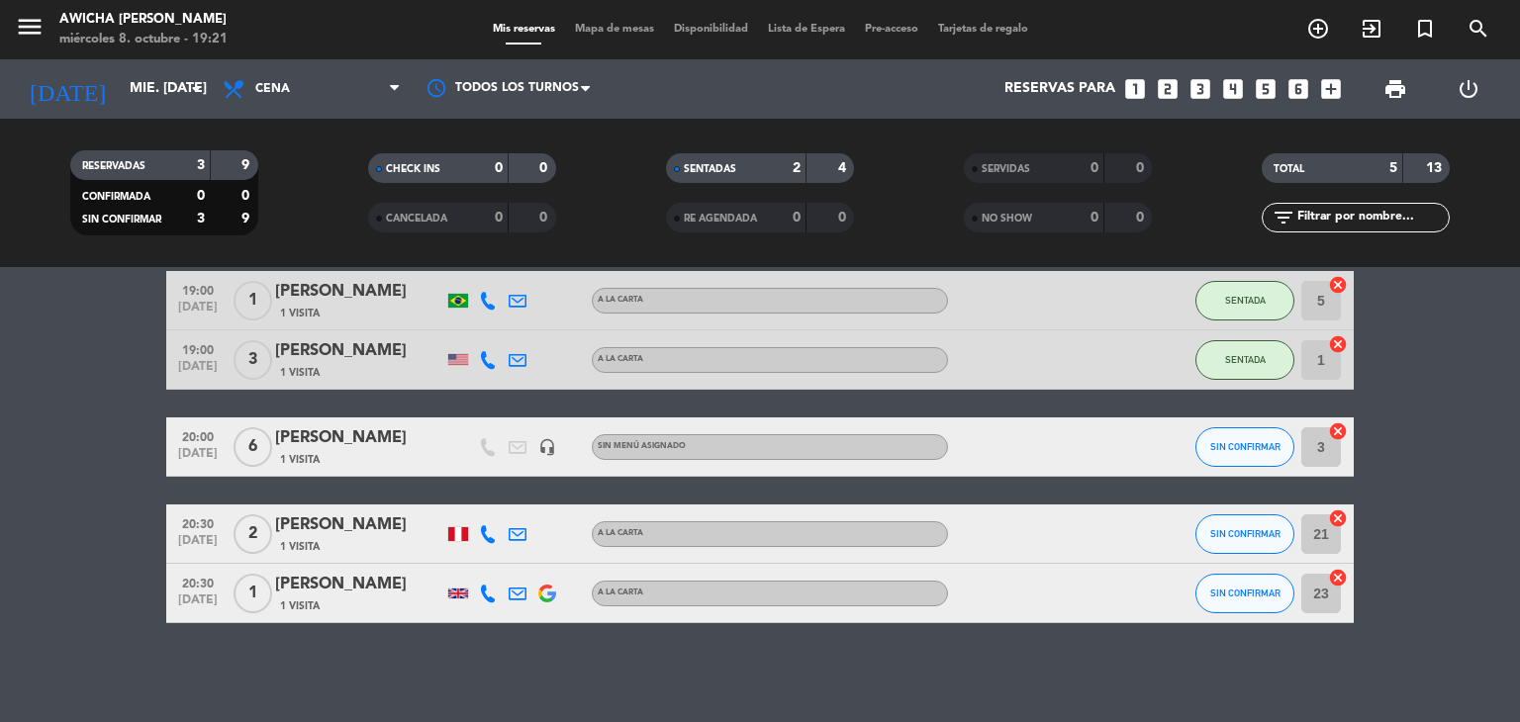
click at [1338, 579] on icon "cancel" at bounding box center [1338, 578] width 20 height 20
click at [1326, 587] on icon "border_all" at bounding box center [1324, 594] width 24 height 24
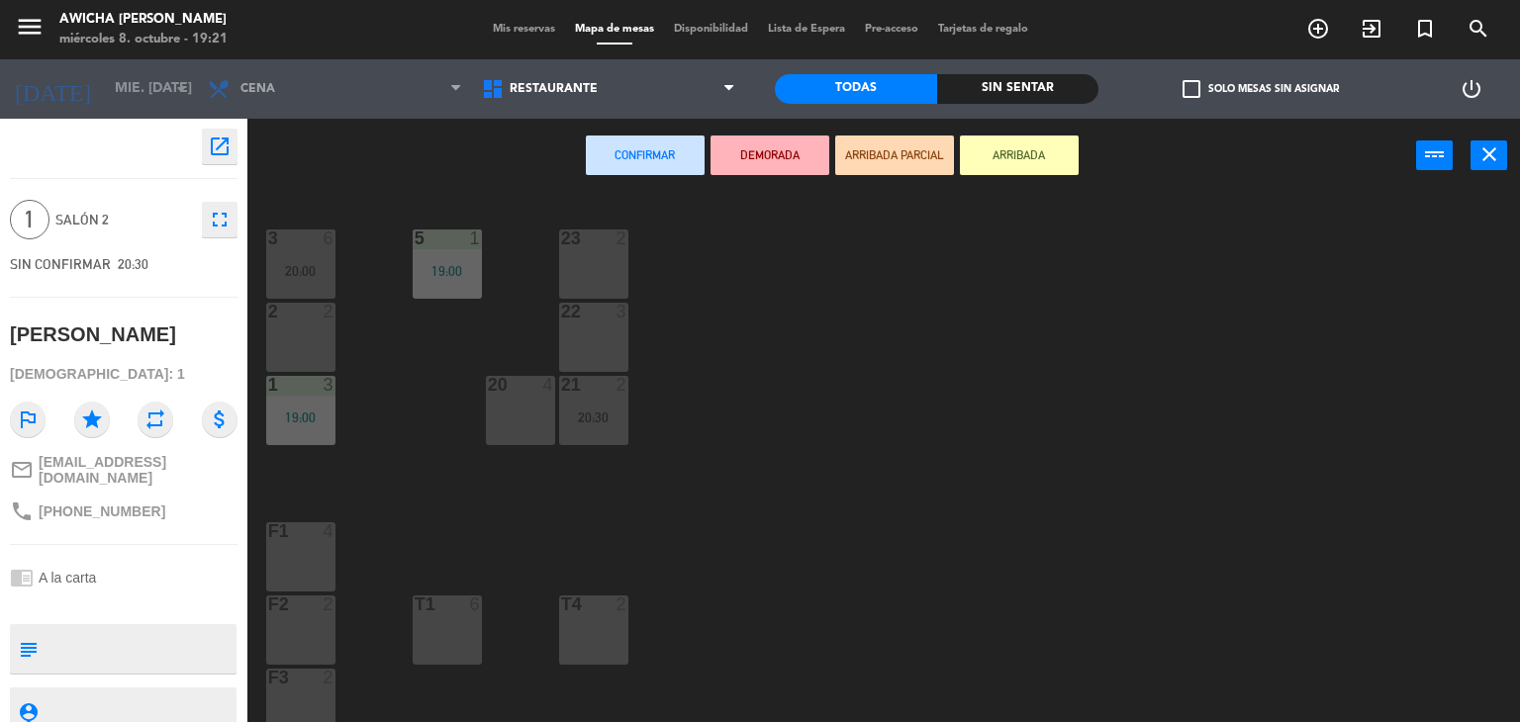
click at [578, 322] on div "22 3" at bounding box center [593, 313] width 69 height 20
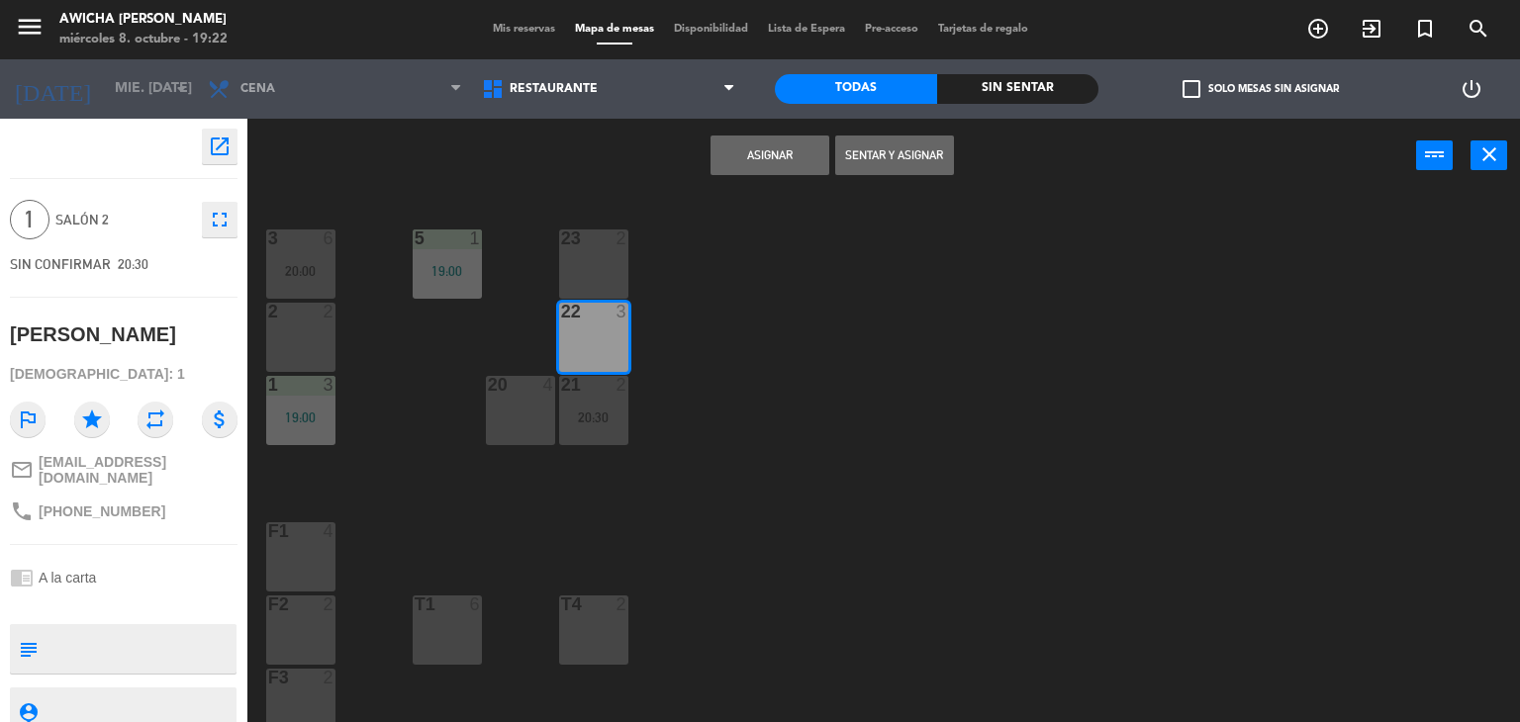
click at [763, 155] on button "Asignar" at bounding box center [769, 156] width 119 height 40
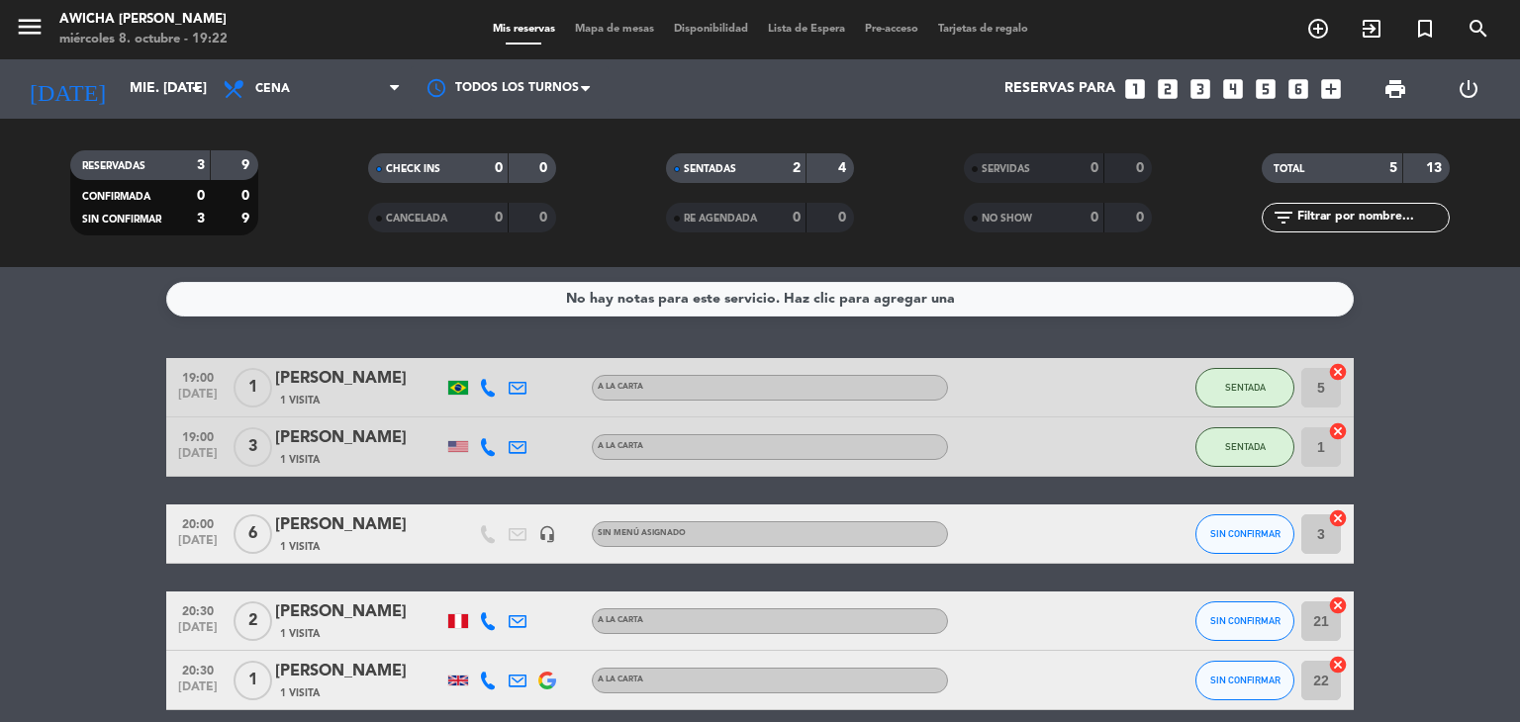
click at [621, 39] on div "menu Awicha [PERSON_NAME] miércoles 8. octubre - 19:22 Mis reservas Mapa de mes…" at bounding box center [760, 29] width 1520 height 59
click at [619, 35] on span "Mapa de mesas" at bounding box center [614, 29] width 99 height 11
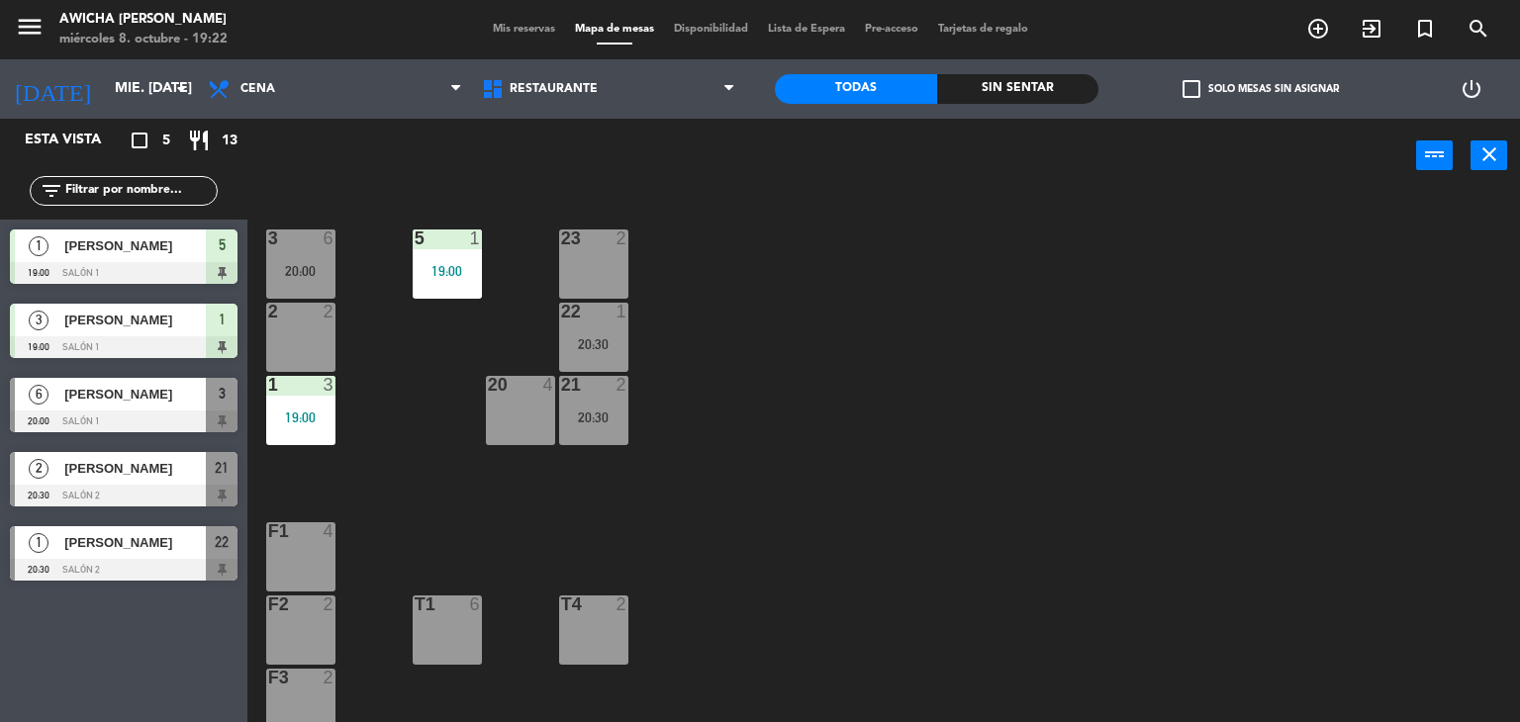
click at [615, 258] on div "23 2" at bounding box center [593, 264] width 69 height 69
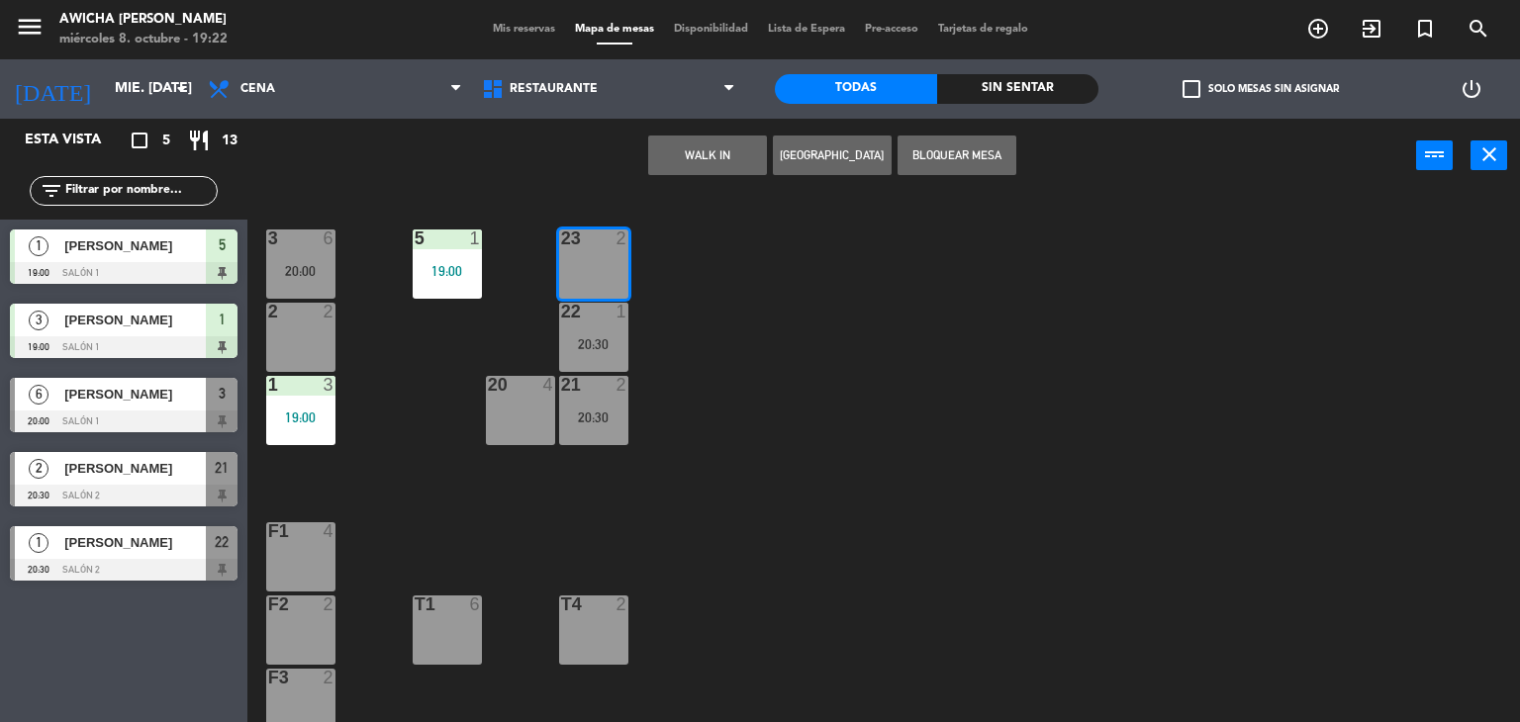
click at [711, 155] on button "WALK IN" at bounding box center [707, 156] width 119 height 40
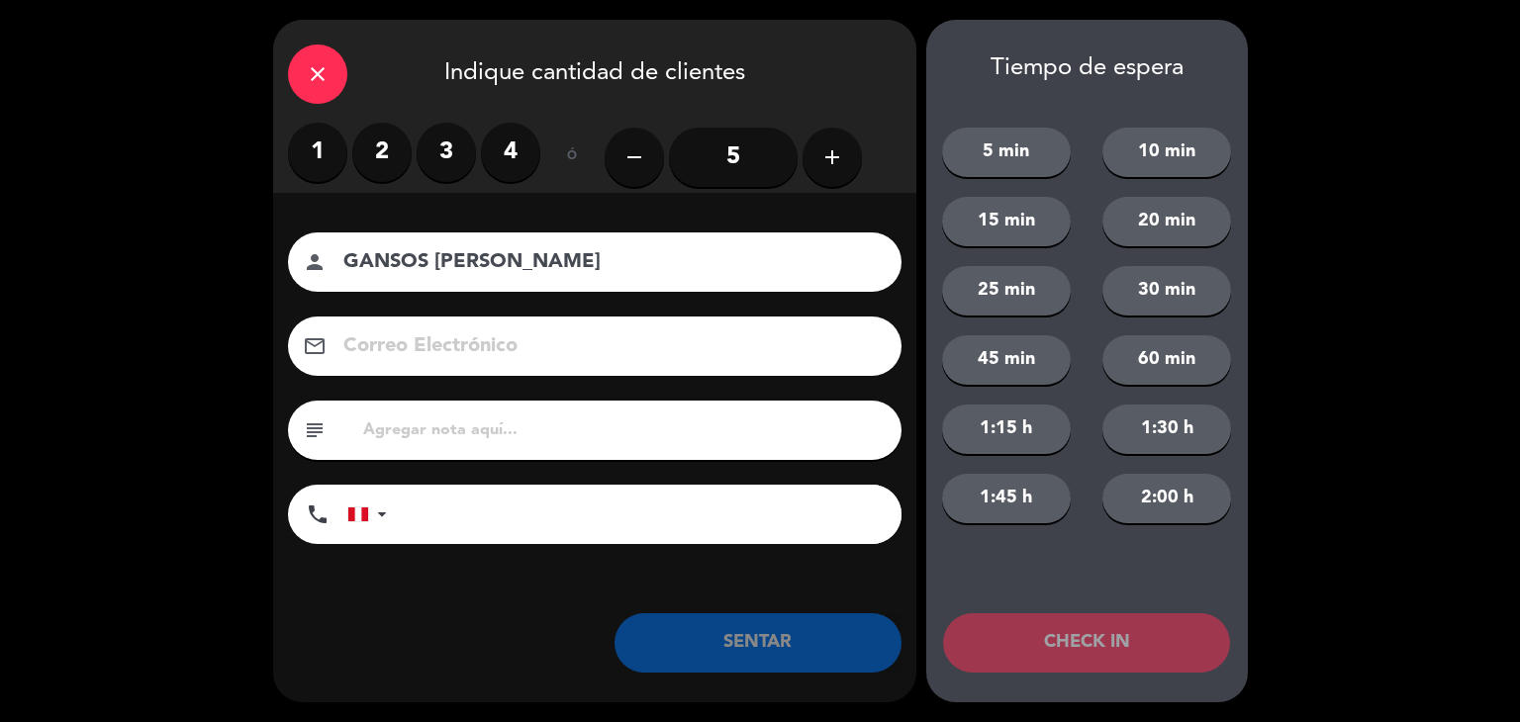
click at [567, 274] on input "GANSOS [PERSON_NAME]" at bounding box center [608, 262] width 534 height 35
type input "GANSOS [PERSON_NAME]"
click at [332, 163] on label "1" at bounding box center [317, 152] width 59 height 59
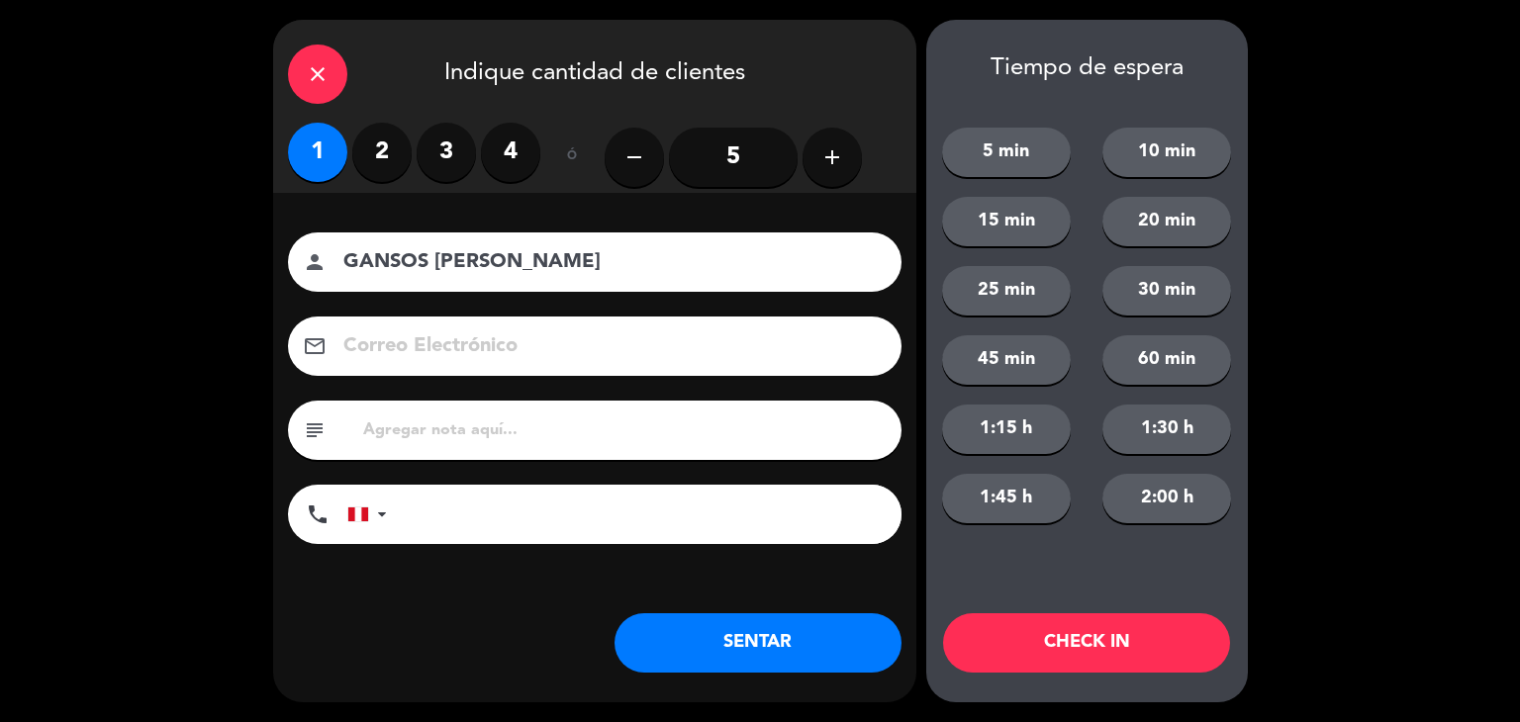
click at [870, 640] on button "SENTAR" at bounding box center [757, 643] width 287 height 59
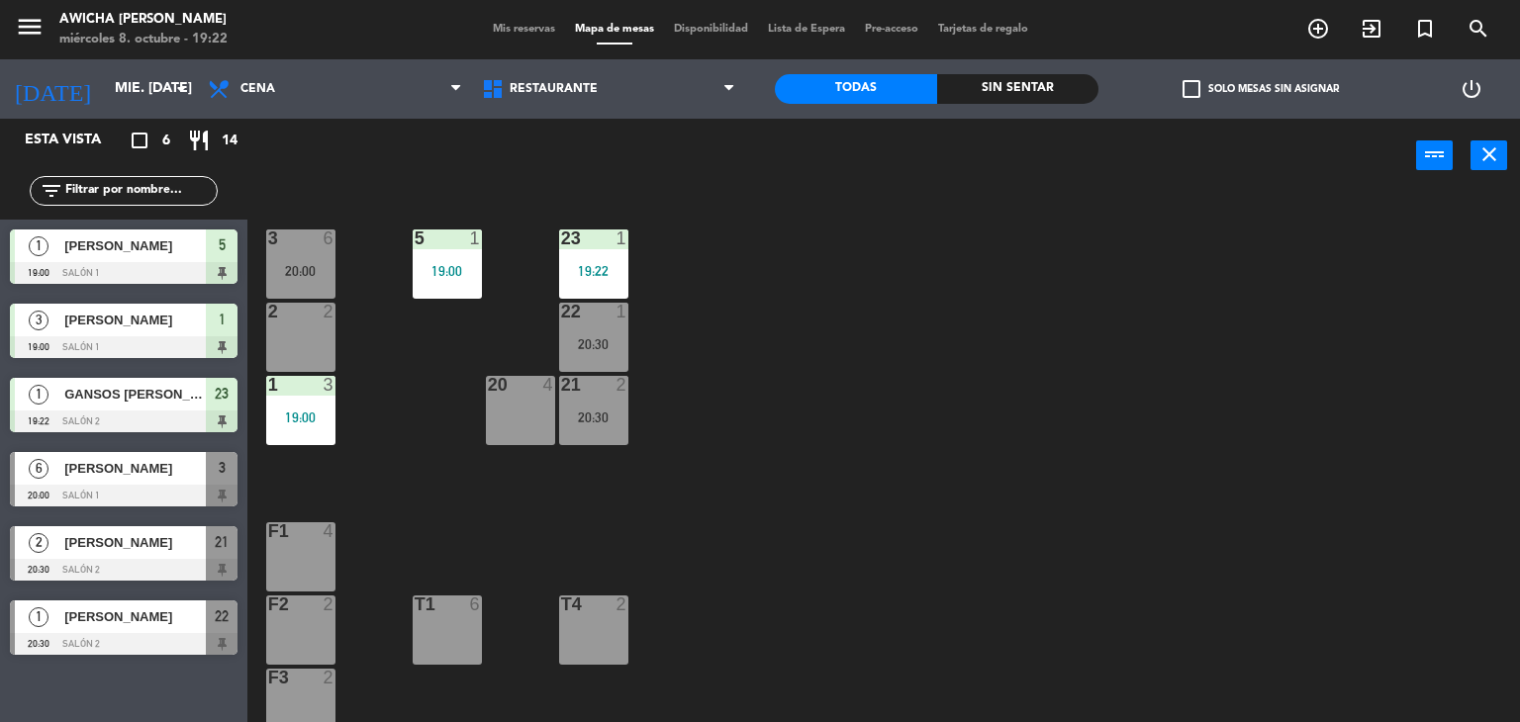
click at [530, 35] on span "Mis reservas" at bounding box center [524, 29] width 82 height 11
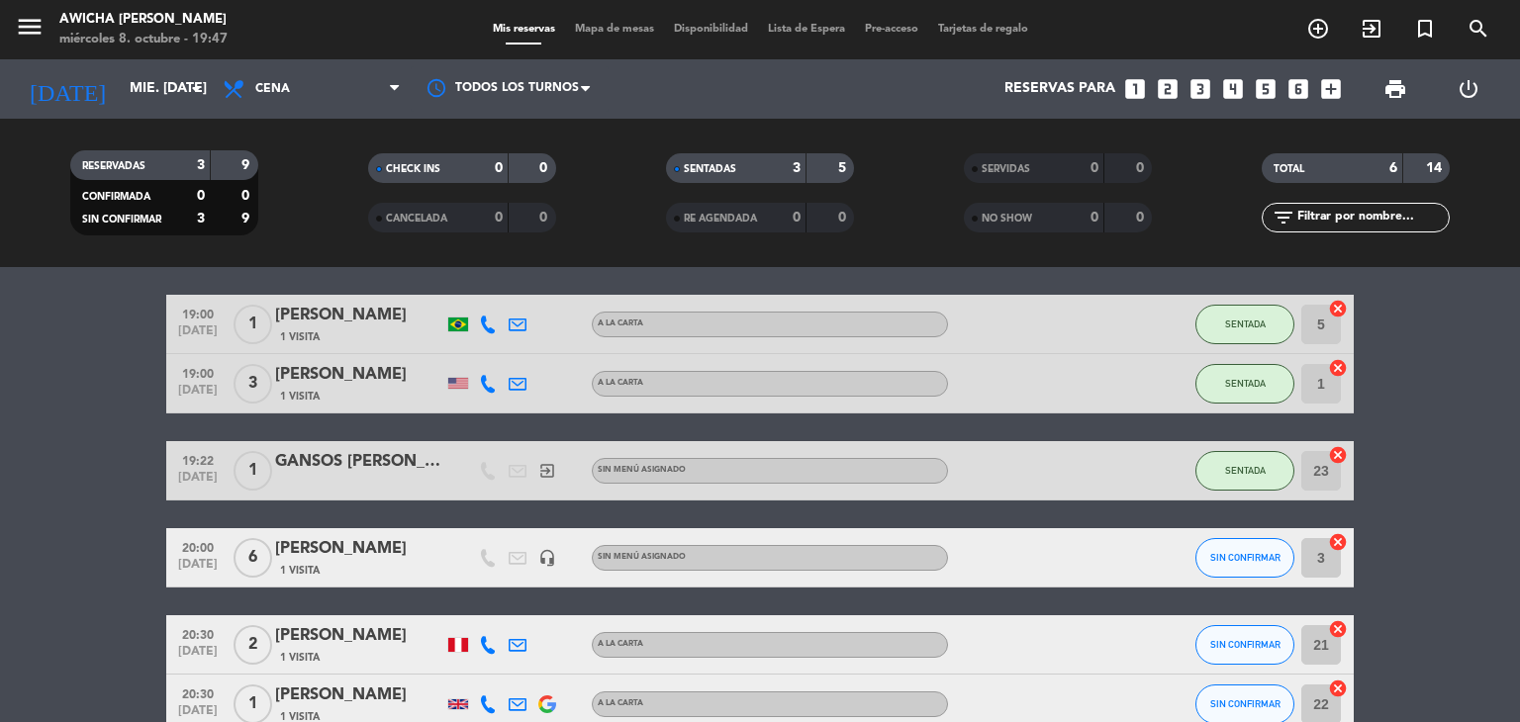
scroll to position [99, 0]
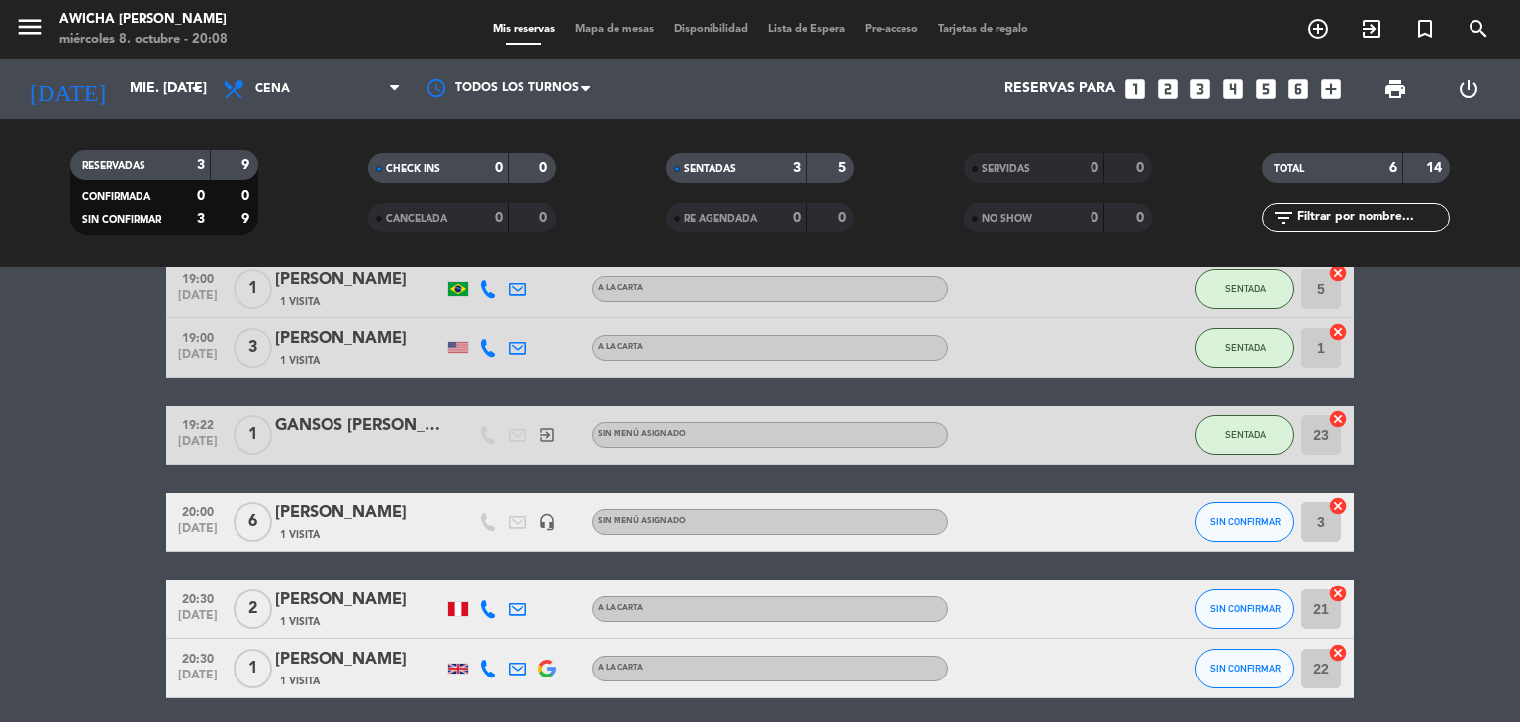
click at [366, 523] on div "[PERSON_NAME]" at bounding box center [359, 514] width 168 height 26
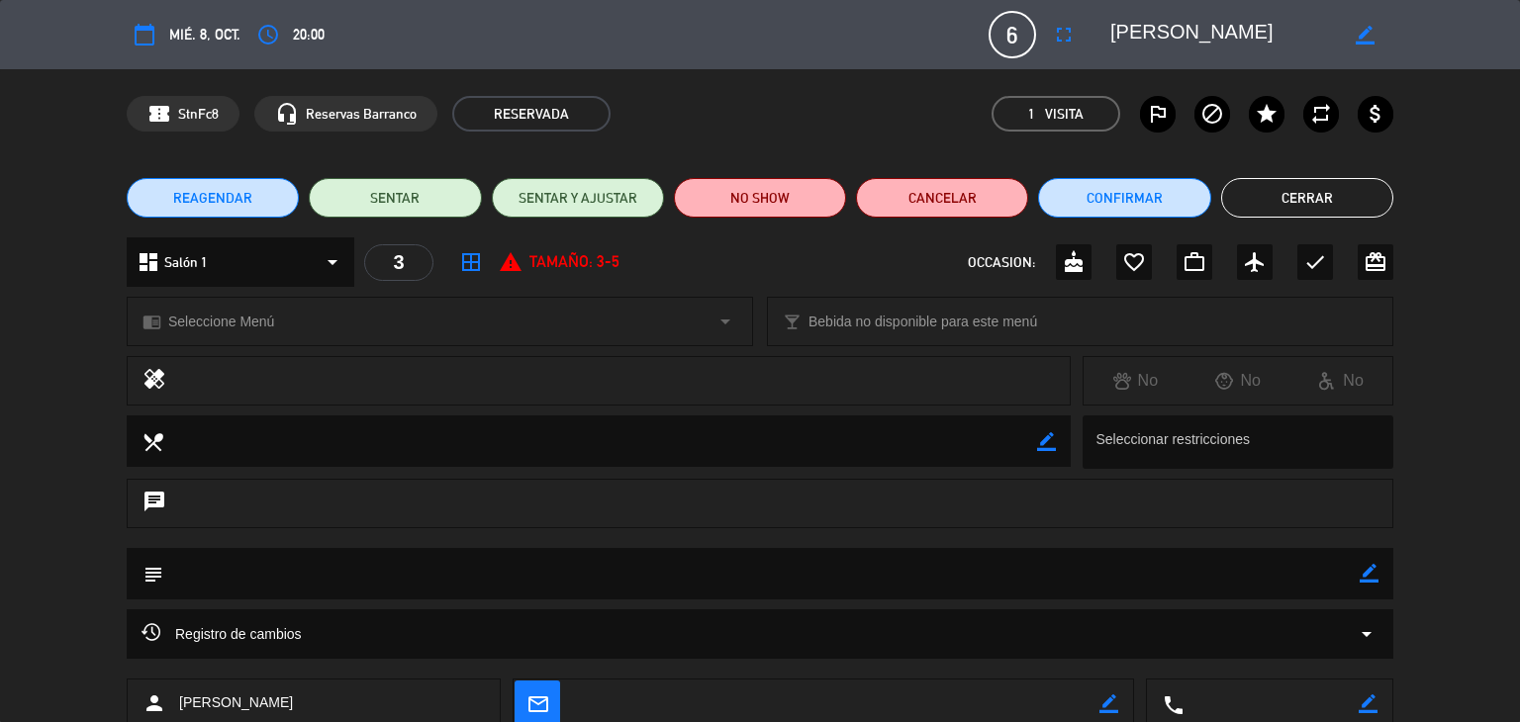
click at [285, 28] on div "access_time 20:00" at bounding box center [287, 35] width 74 height 36
click at [263, 34] on icon "access_time" at bounding box center [268, 35] width 24 height 24
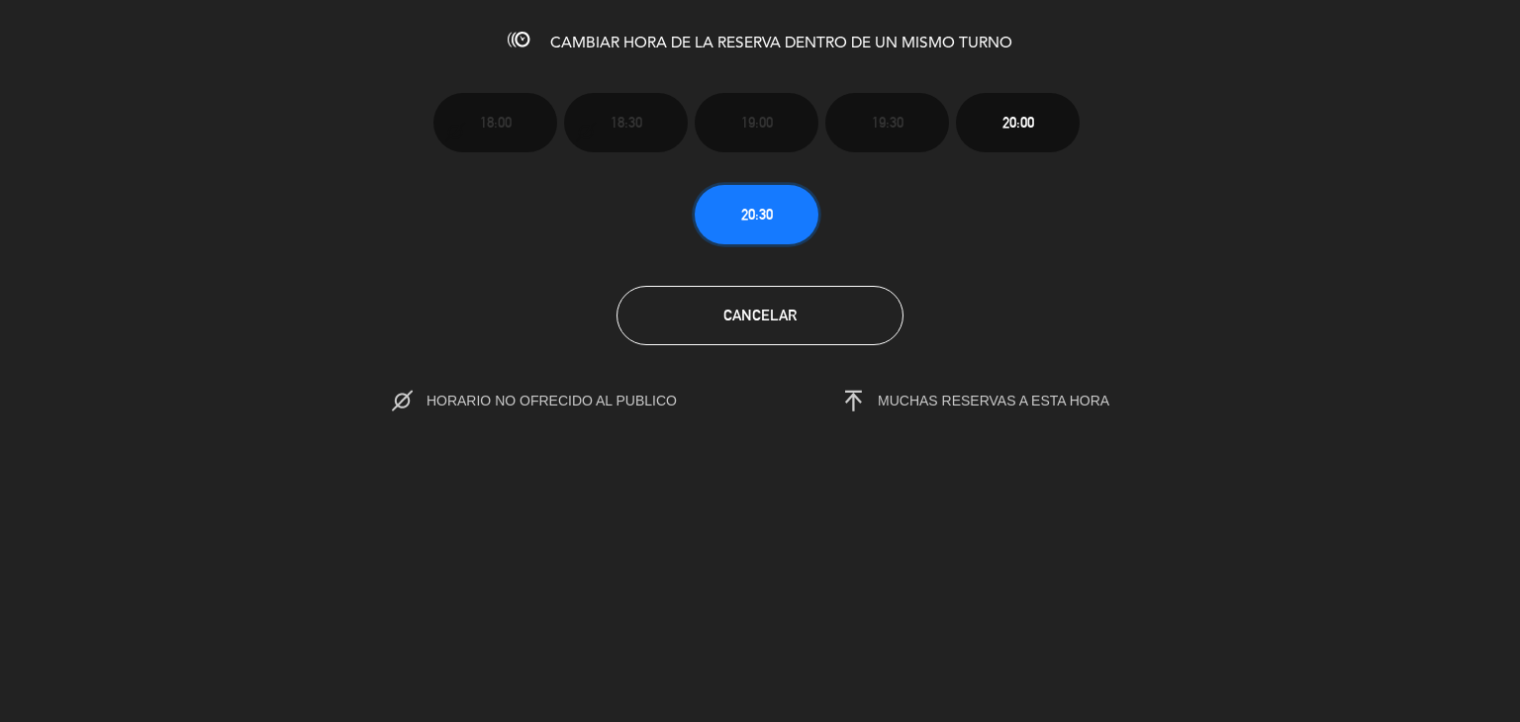
click at [742, 207] on span "20:30" at bounding box center [757, 214] width 32 height 23
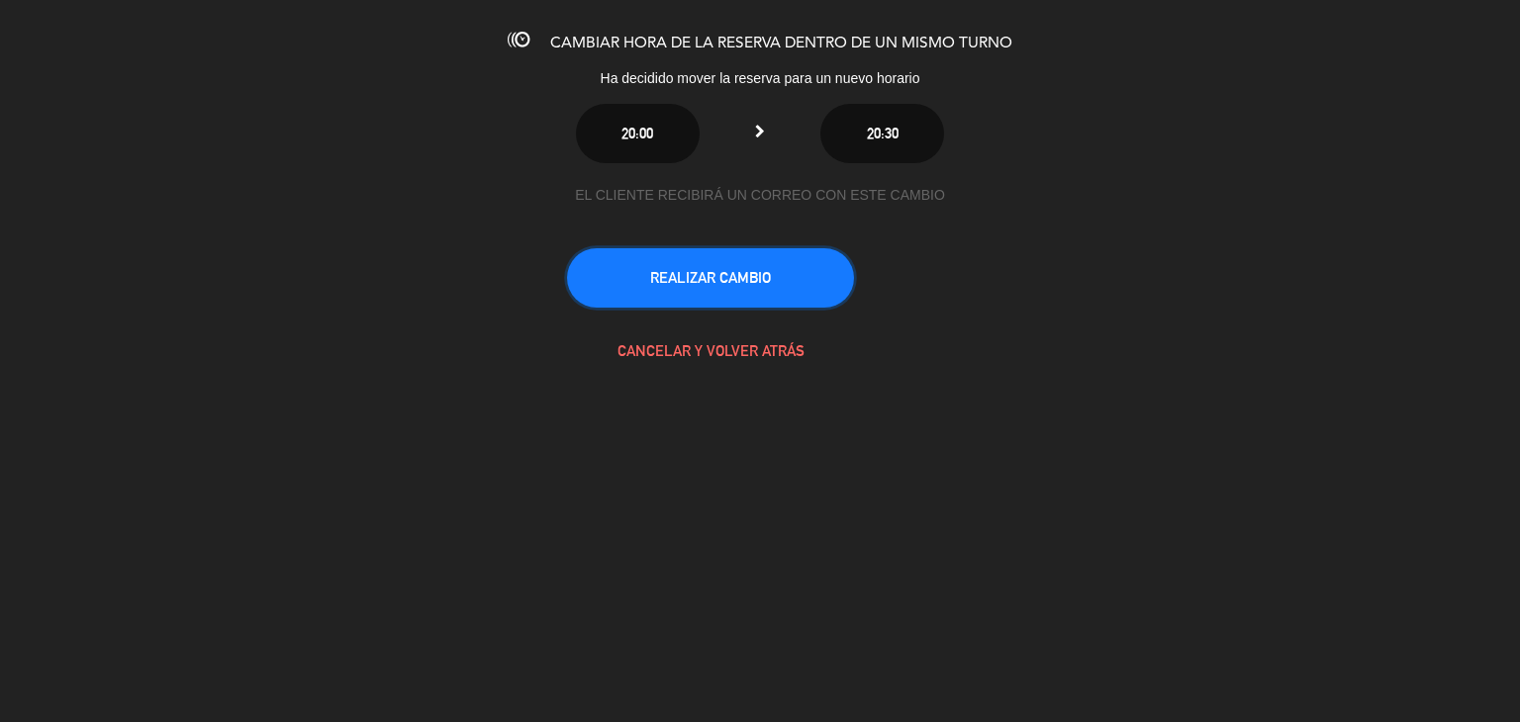
click at [736, 278] on button "REALIZAR CAMBIO" at bounding box center [710, 277] width 287 height 59
